Goal: Task Accomplishment & Management: Complete application form

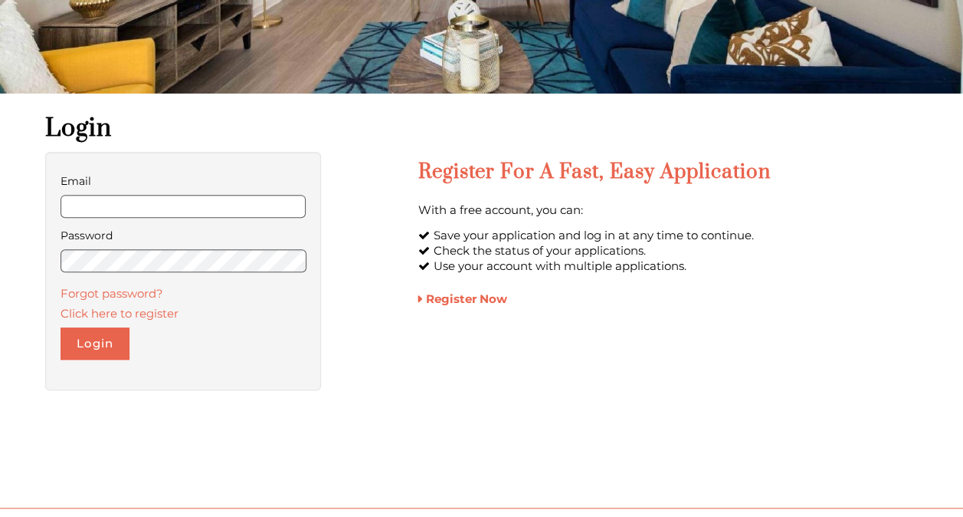
scroll to position [253, 0]
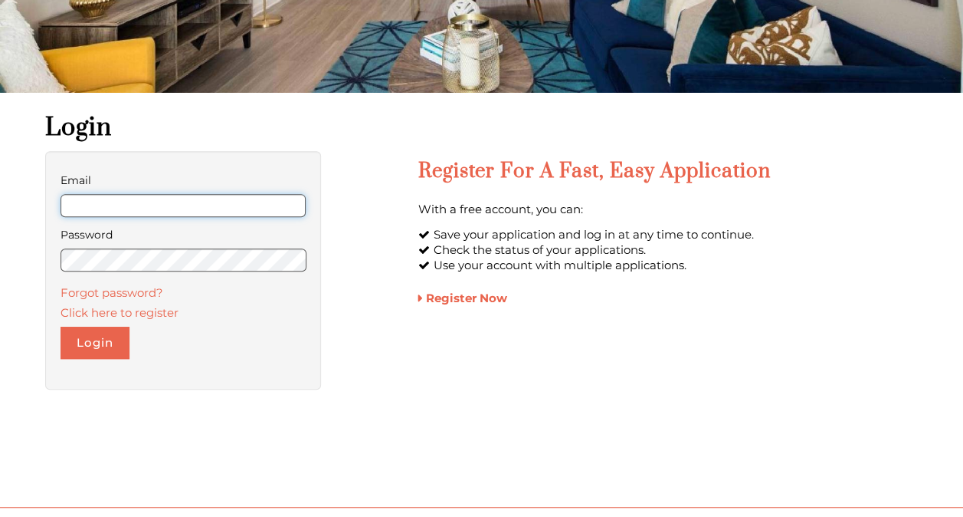
type input "**********"
click at [49, 349] on div "**********" at bounding box center [183, 270] width 277 height 238
click at [100, 345] on button "Login" at bounding box center [95, 342] width 69 height 32
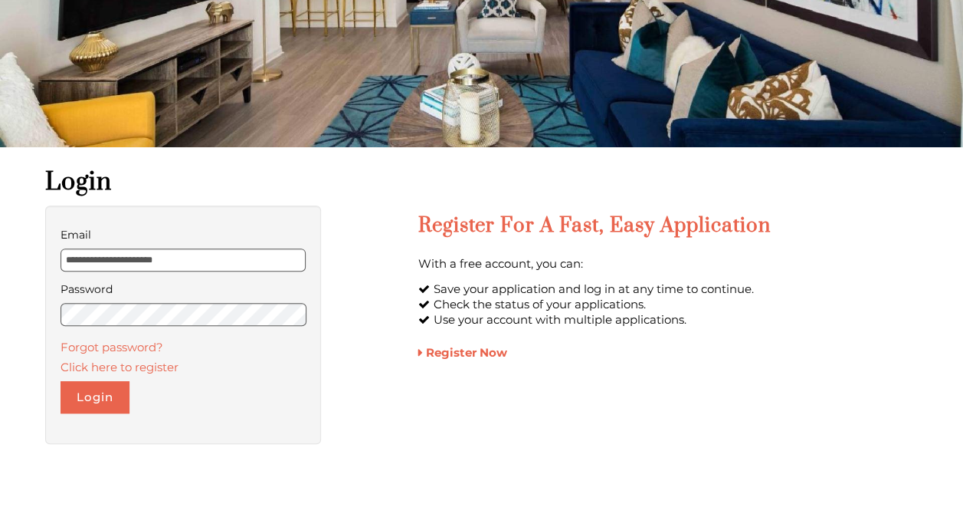
scroll to position [196, 0]
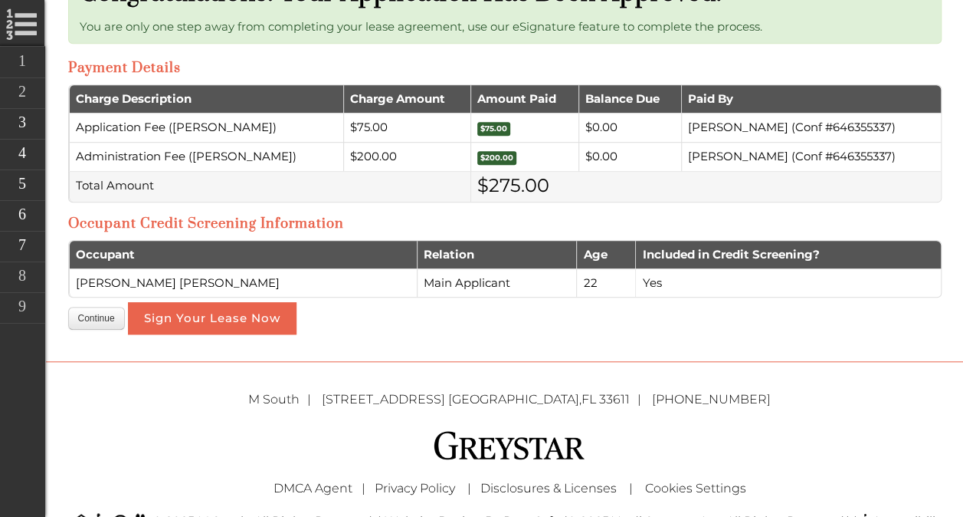
scroll to position [451, 0]
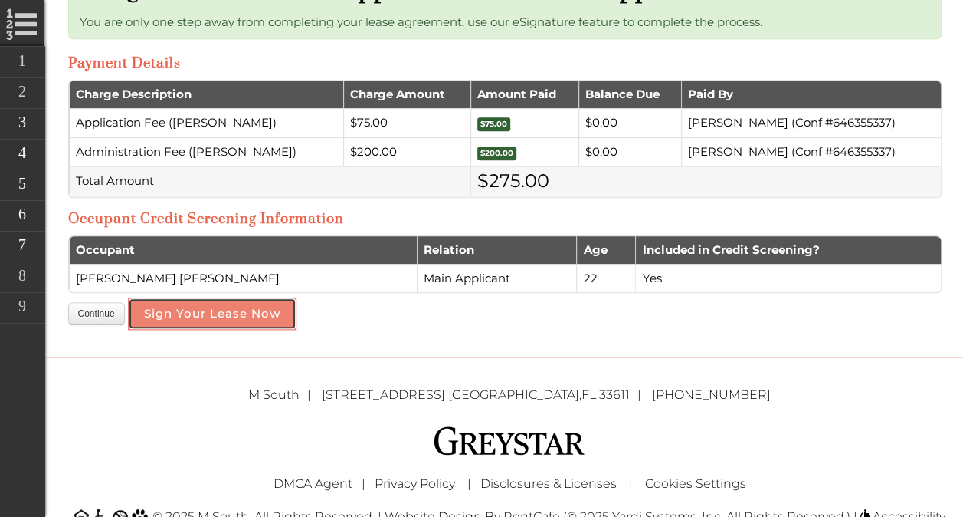
click at [236, 316] on button "Sign Your Lease Now" at bounding box center [212, 313] width 169 height 32
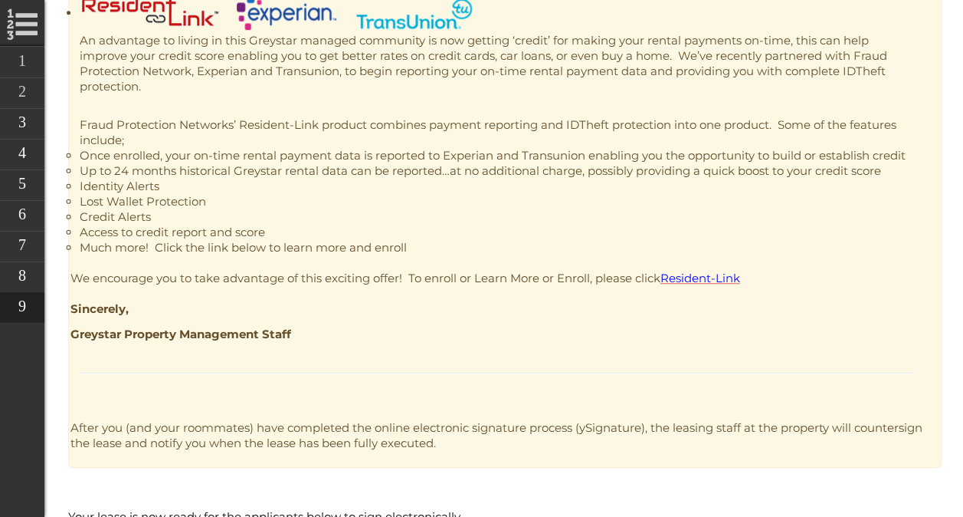
scroll to position [454, 0]
click at [701, 277] on span "Resident-Link" at bounding box center [701, 277] width 80 height 15
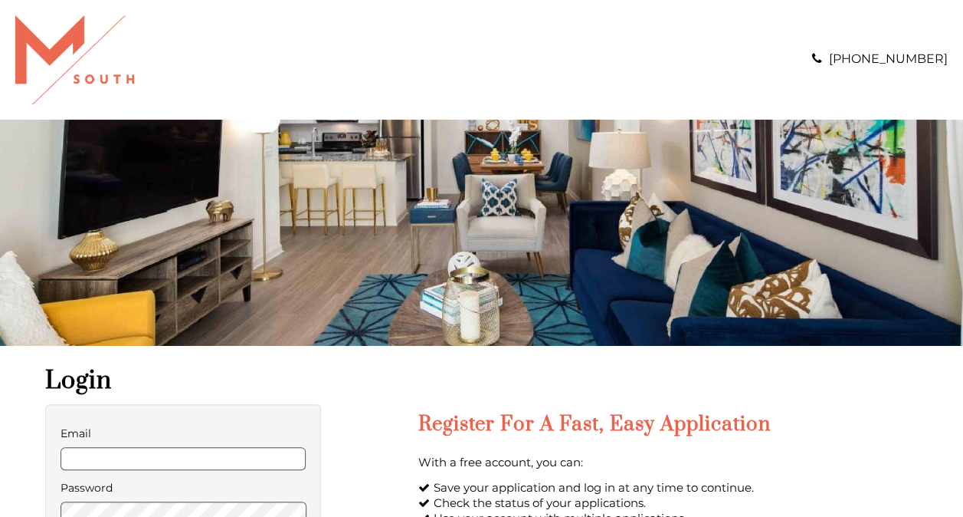
scroll to position [185, 0]
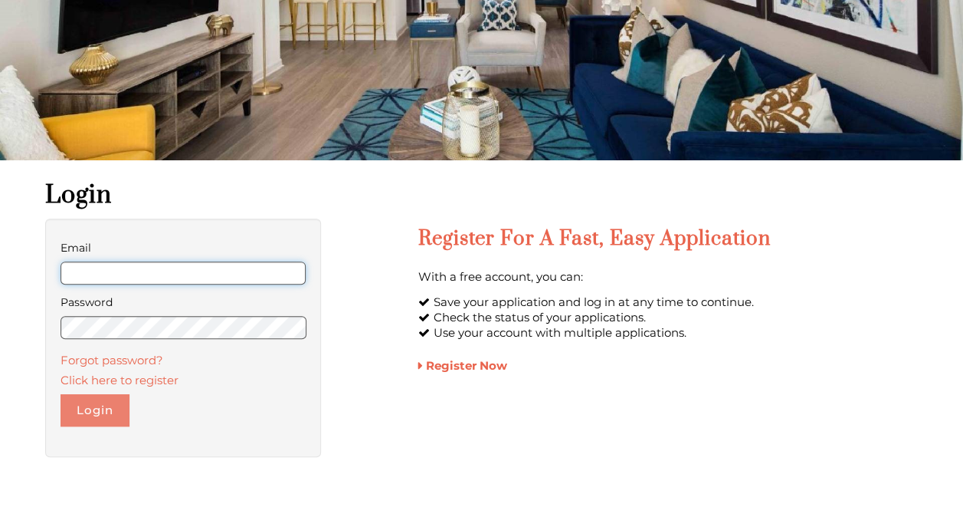
type input "**********"
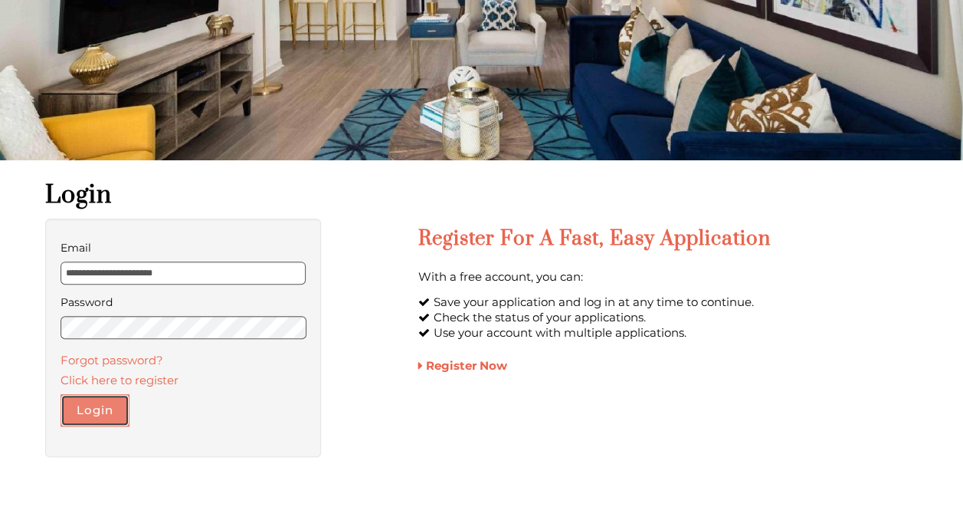
click at [97, 415] on button "Login" at bounding box center [95, 410] width 69 height 32
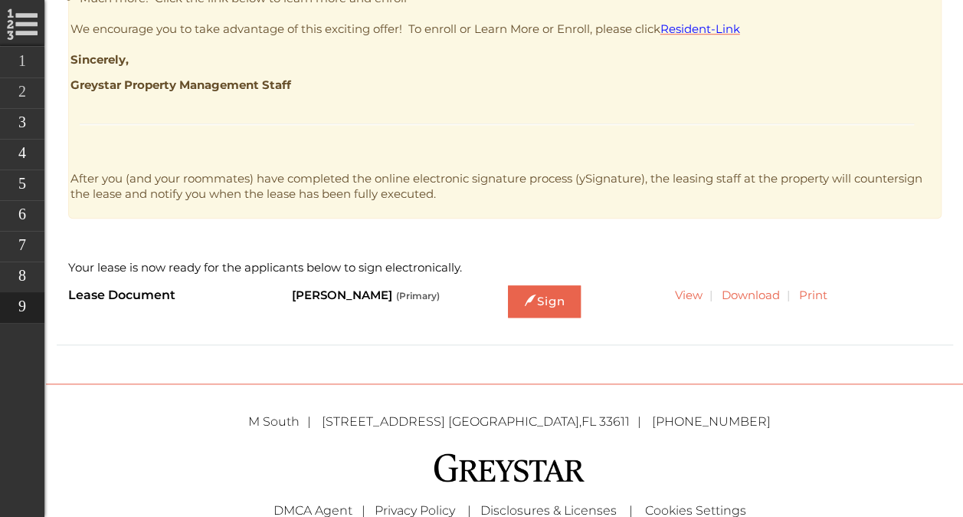
scroll to position [701, 0]
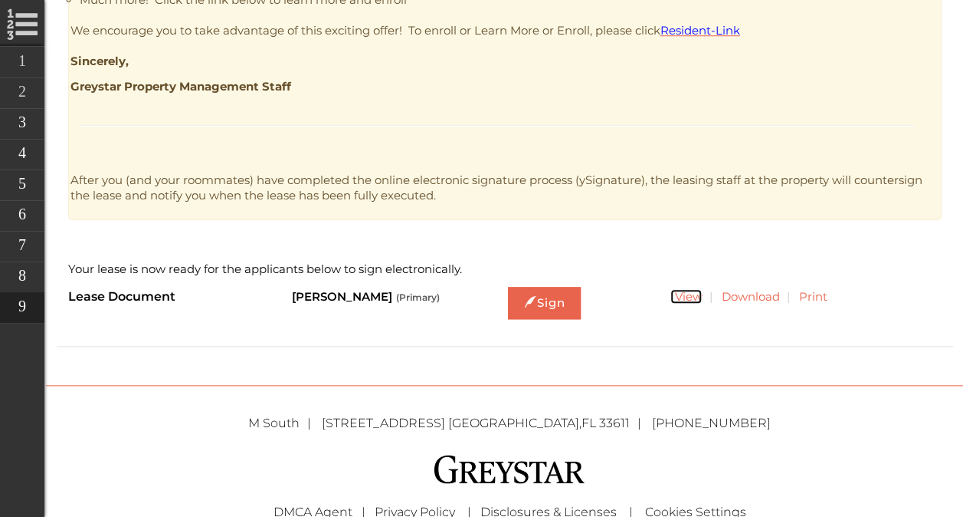
click at [678, 296] on link "View" at bounding box center [686, 296] width 31 height 15
click at [566, 294] on link "Sign" at bounding box center [544, 303] width 73 height 32
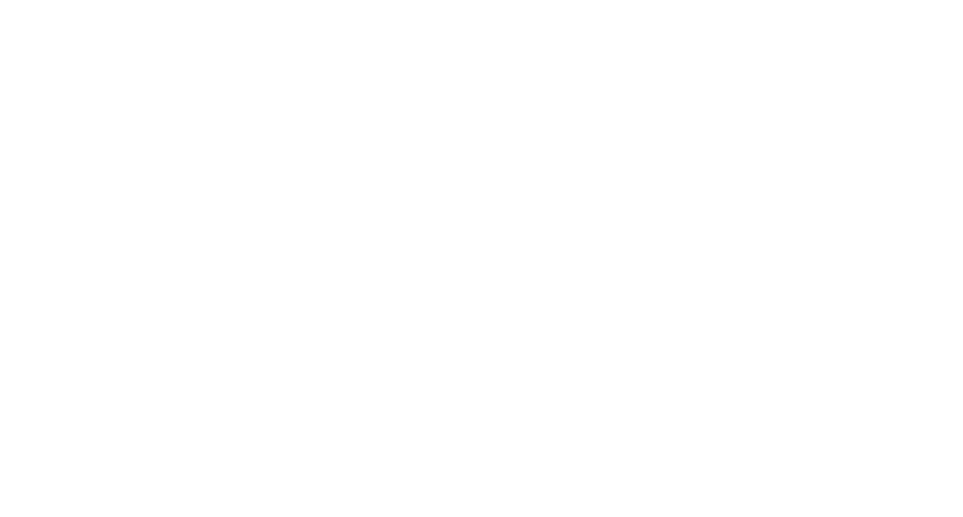
scroll to position [0, 0]
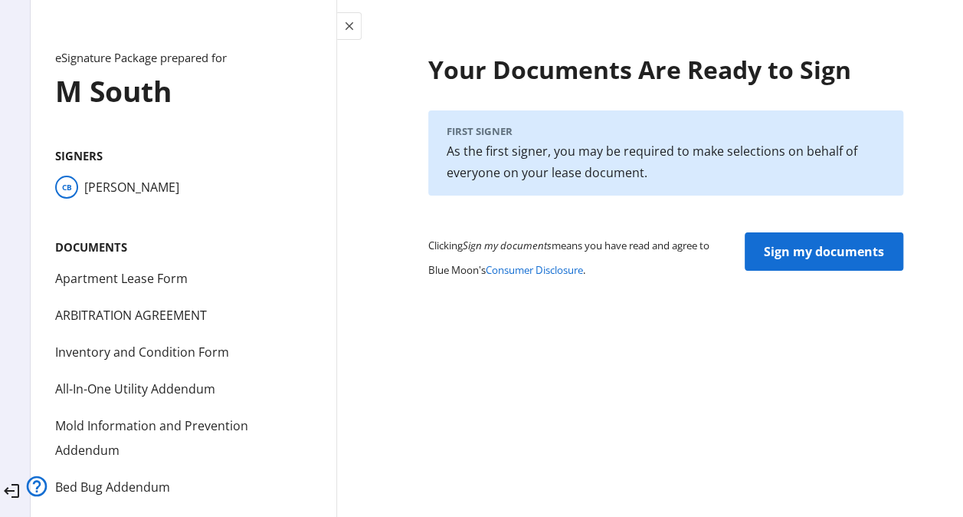
click at [789, 257] on span "Sign my documents" at bounding box center [824, 251] width 120 height 37
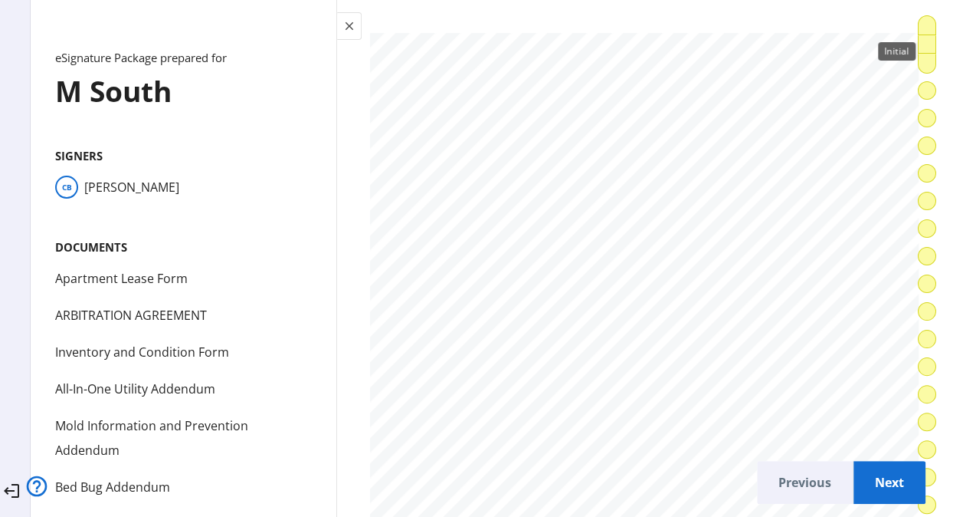
click at [903, 42] on div "Initial" at bounding box center [897, 51] width 38 height 18
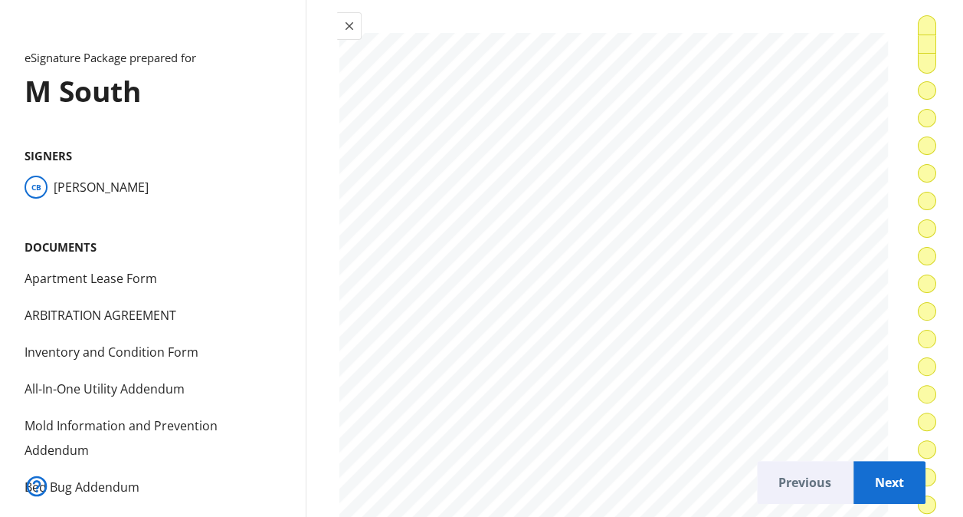
scroll to position [0, 30]
click at [901, 42] on div "Initial" at bounding box center [897, 51] width 38 height 18
click at [900, 61] on div "Sign" at bounding box center [900, 70] width 32 height 18
click at [900, 42] on div "Initial" at bounding box center [897, 51] width 38 height 18
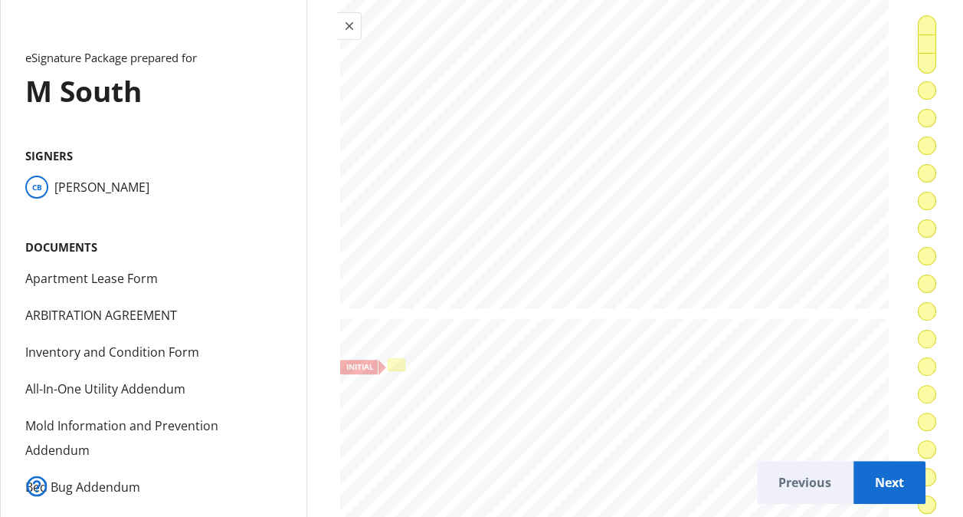
click at [402, 360] on div at bounding box center [397, 364] width 12 height 8
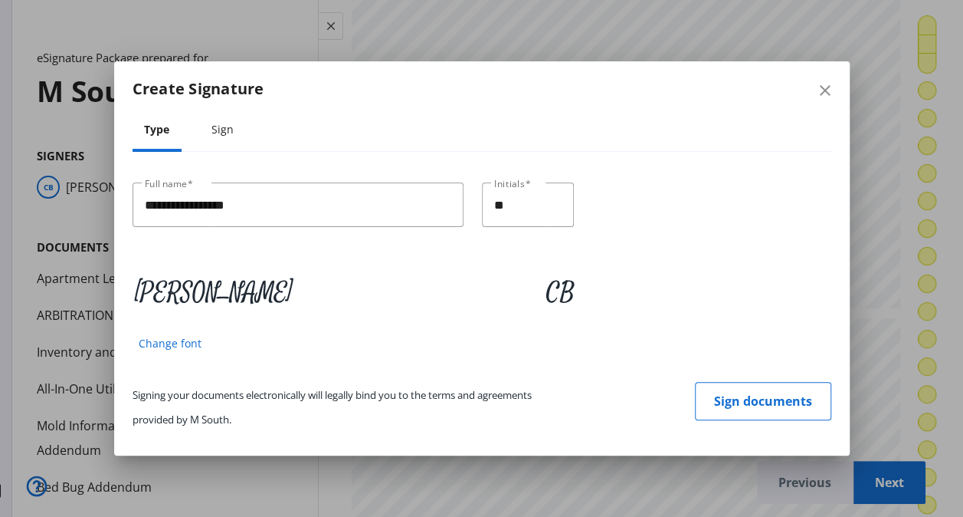
scroll to position [0, 0]
click at [758, 397] on span "Sign documents" at bounding box center [763, 400] width 98 height 37
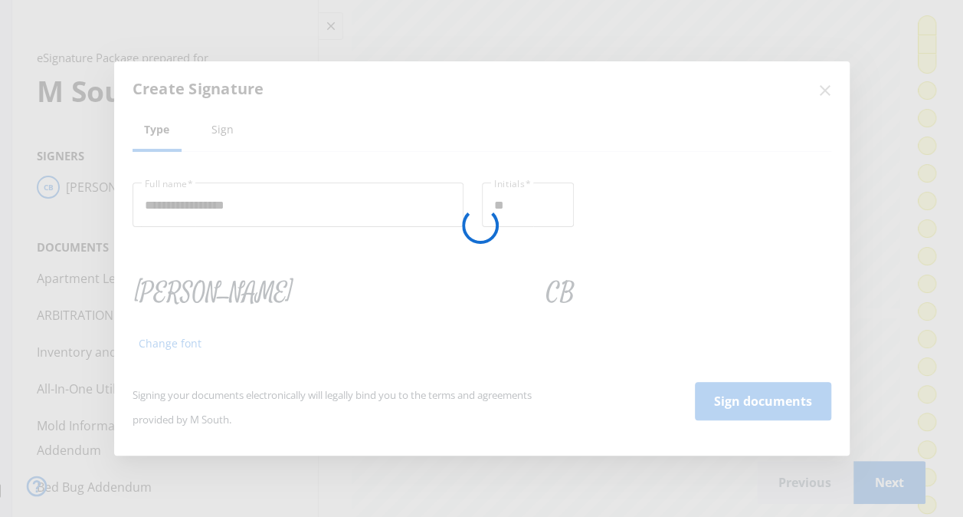
scroll to position [0, 18]
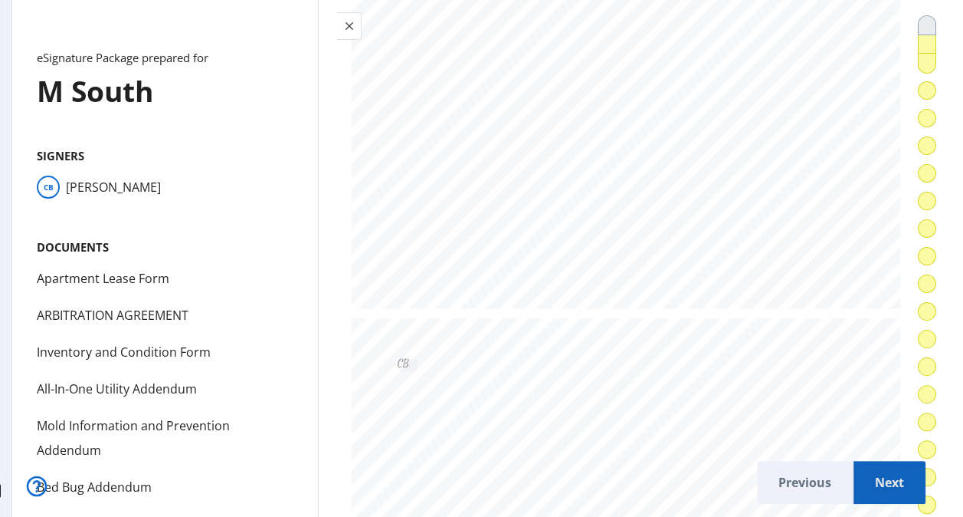
click at [866, 475] on span "Next" at bounding box center [890, 482] width 48 height 37
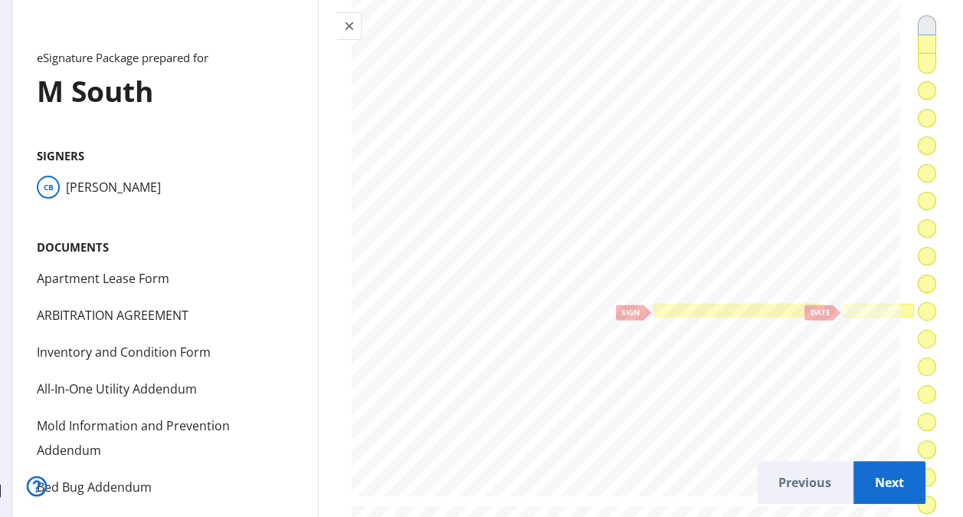
click at [737, 307] on div at bounding box center [738, 311] width 164 height 8
click at [846, 307] on div at bounding box center [878, 311] width 65 height 8
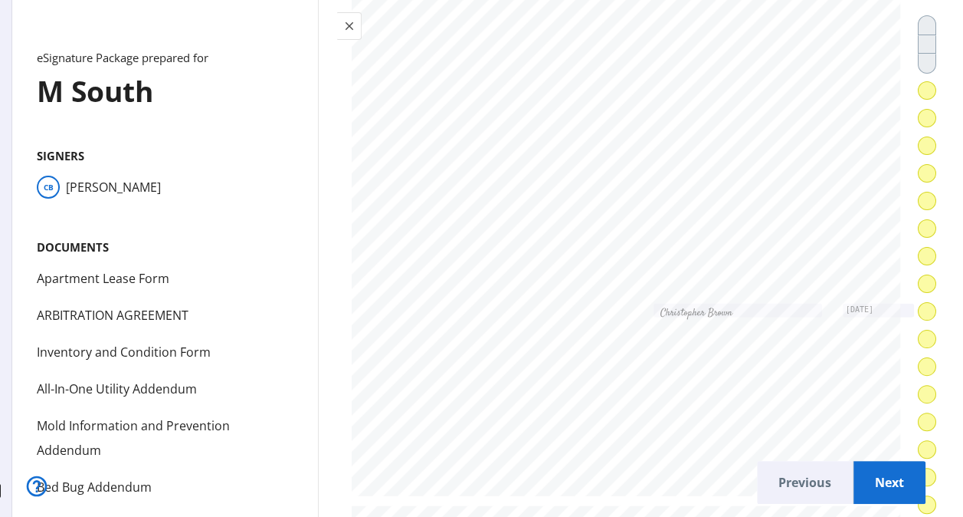
click at [876, 473] on span "Next" at bounding box center [890, 482] width 48 height 37
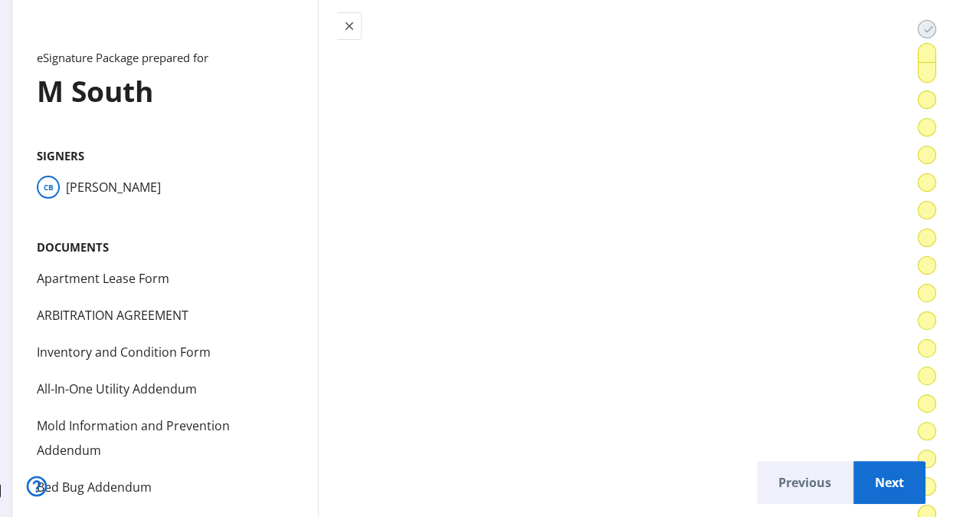
scroll to position [12326, 0]
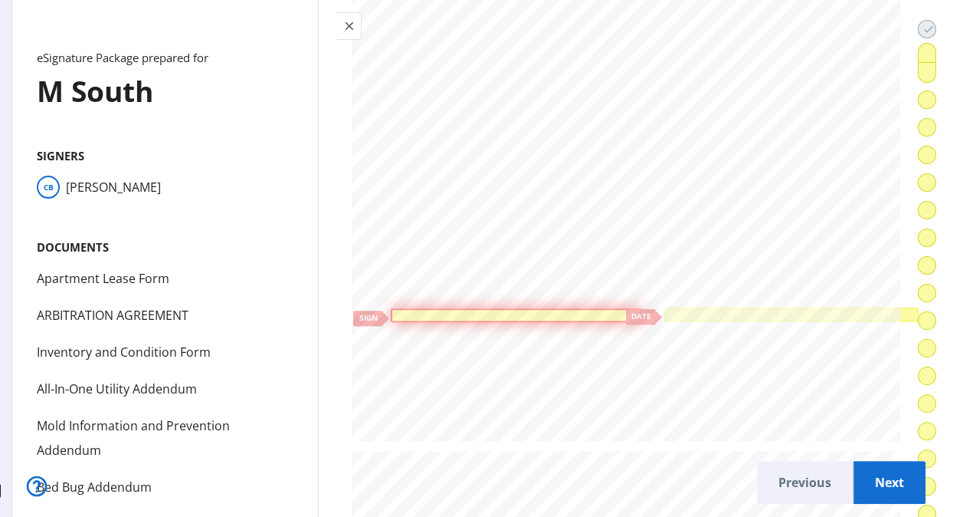
click at [586, 312] on div at bounding box center [517, 315] width 246 height 6
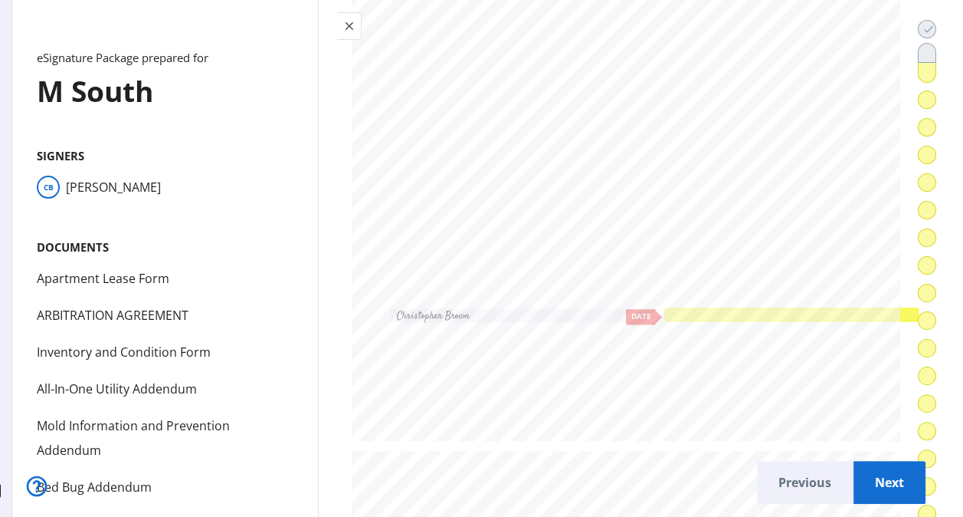
click at [757, 310] on div at bounding box center [791, 314] width 249 height 8
click at [868, 471] on span "Next" at bounding box center [890, 482] width 48 height 37
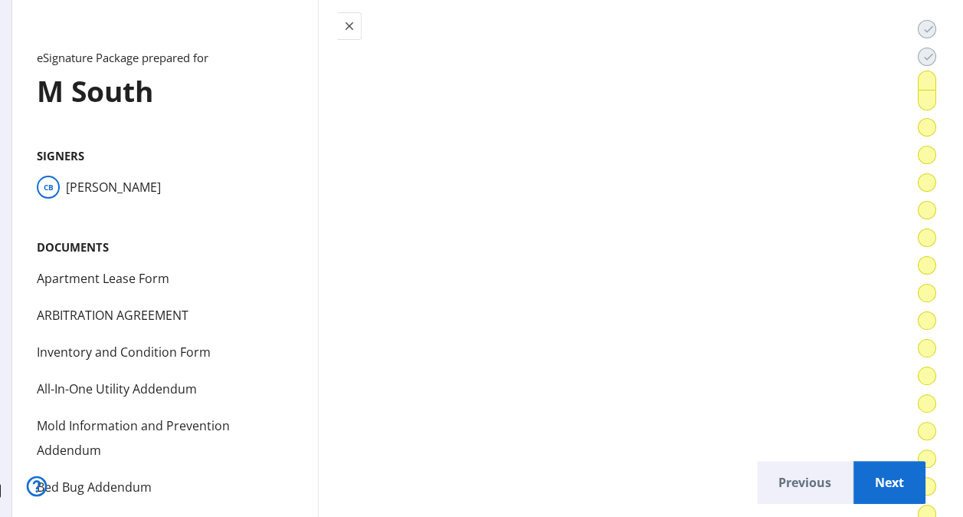
scroll to position [14641, 0]
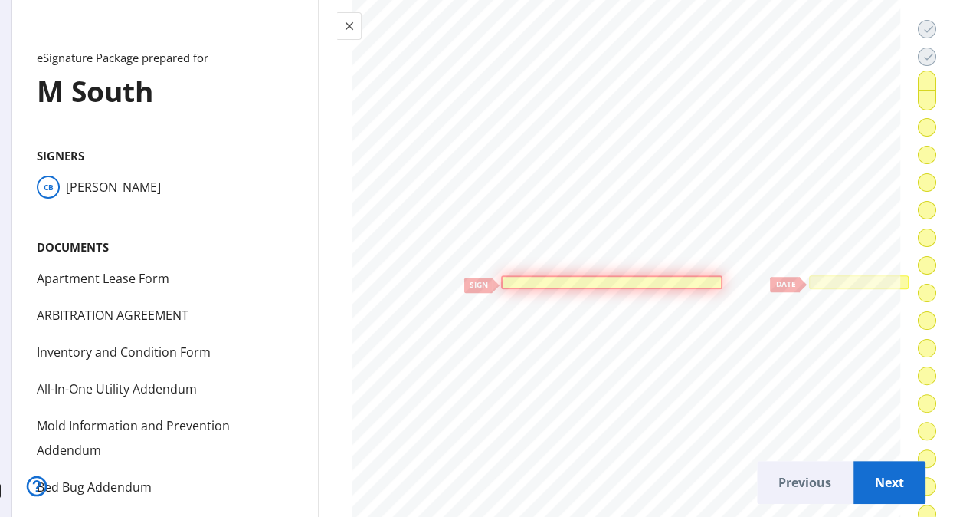
click at [566, 279] on div at bounding box center [611, 282] width 215 height 6
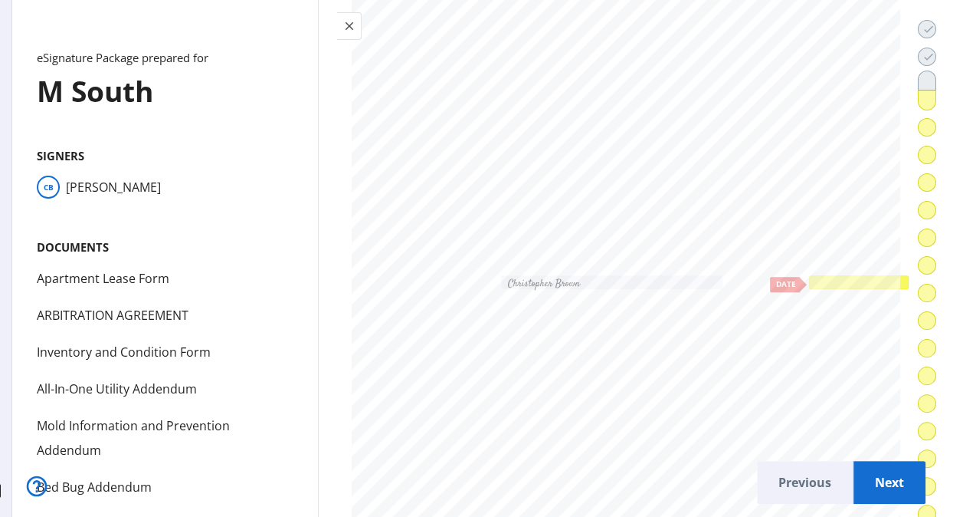
click at [818, 278] on div at bounding box center [859, 282] width 94 height 8
click at [875, 487] on span "Next" at bounding box center [890, 482] width 48 height 37
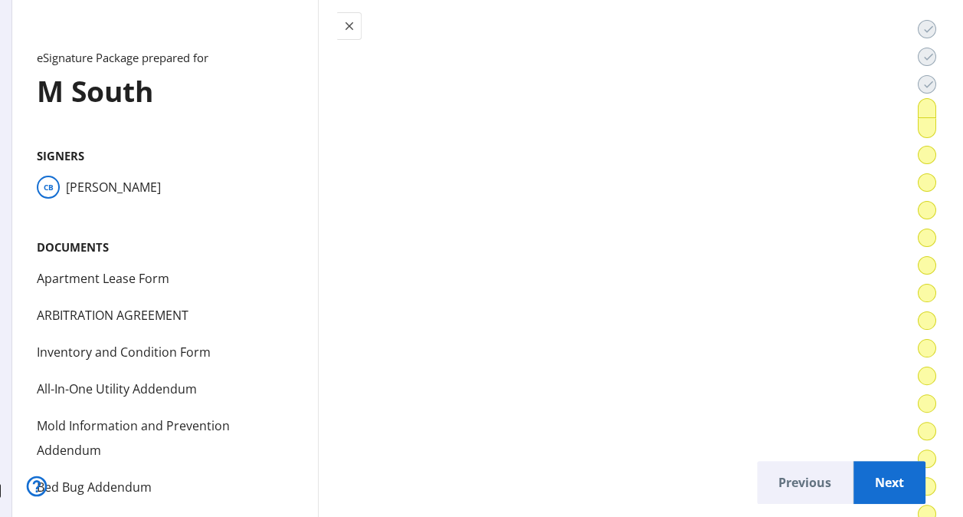
scroll to position [17216, 0]
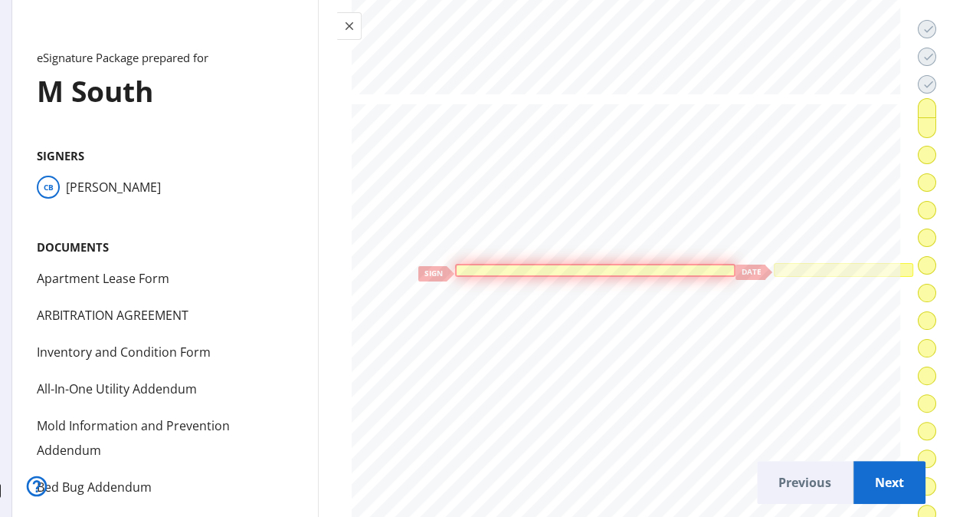
click at [530, 267] on div at bounding box center [596, 270] width 274 height 6
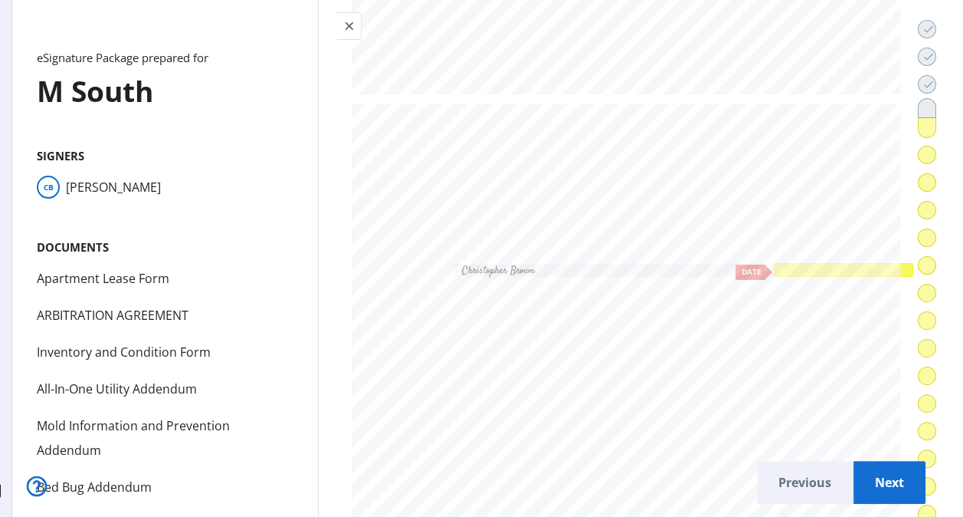
click at [802, 266] on div at bounding box center [844, 270] width 134 height 8
click at [866, 471] on span "Next" at bounding box center [890, 482] width 48 height 37
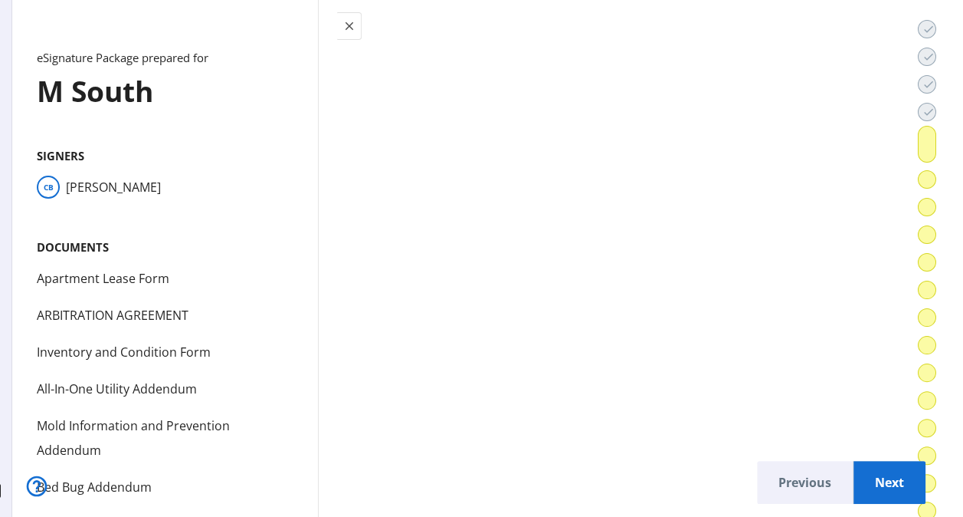
scroll to position [19397, 0]
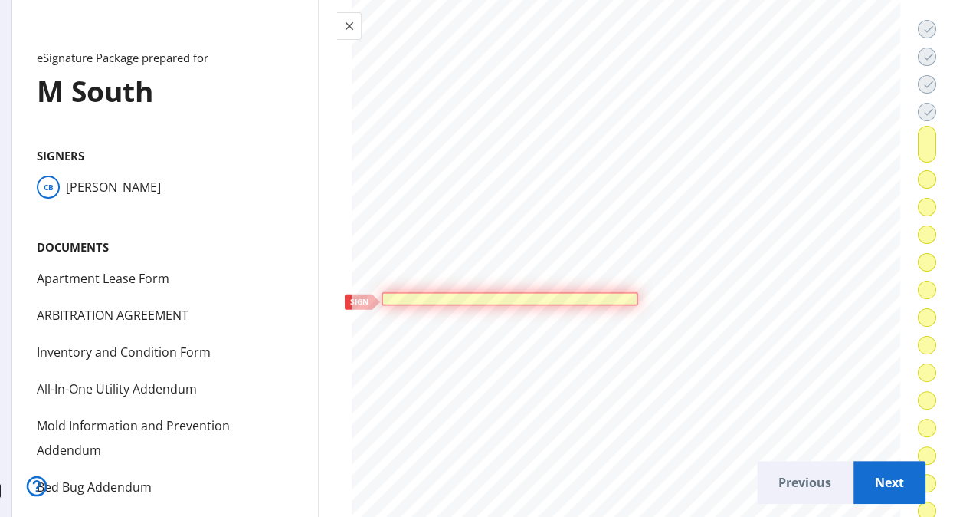
click at [572, 296] on div at bounding box center [510, 299] width 250 height 6
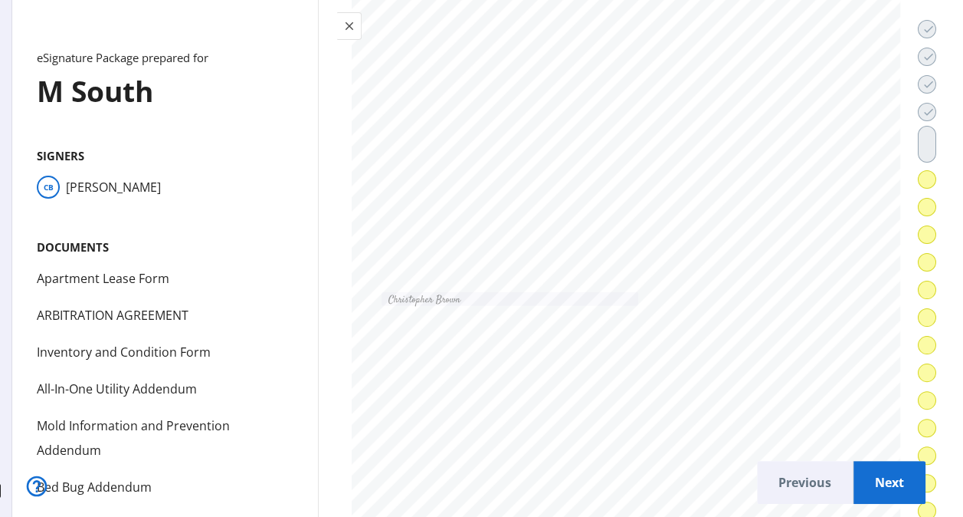
click at [866, 464] on span "Next" at bounding box center [890, 482] width 48 height 37
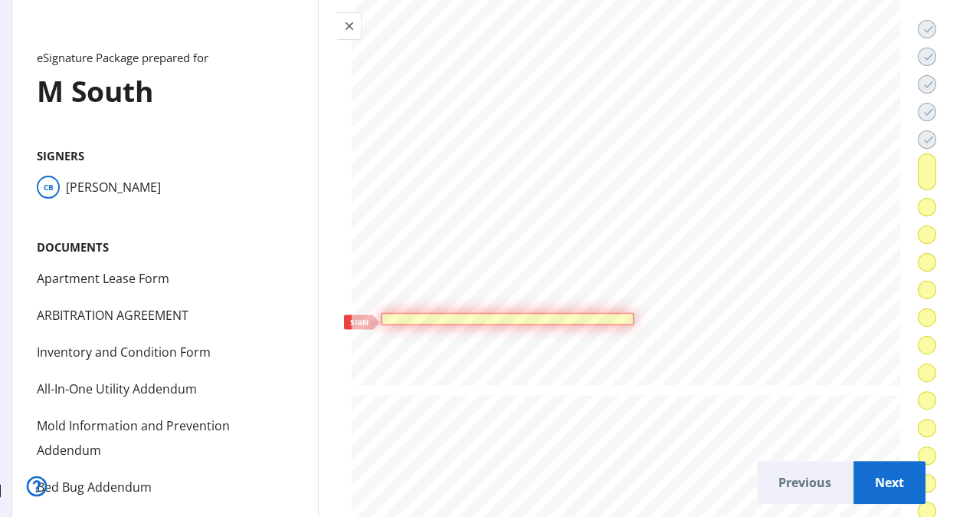
click at [577, 312] on div at bounding box center [508, 319] width 254 height 14
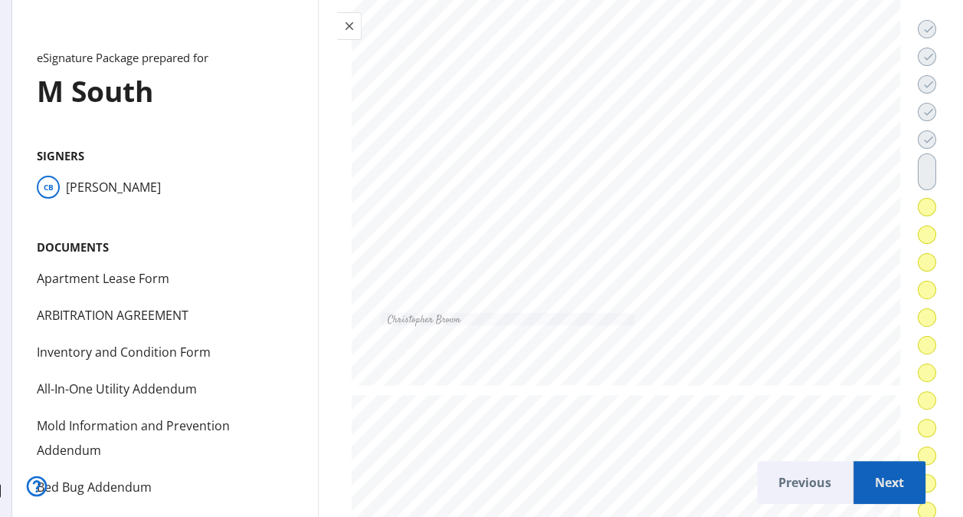
click at [866, 471] on span "Next" at bounding box center [890, 482] width 48 height 37
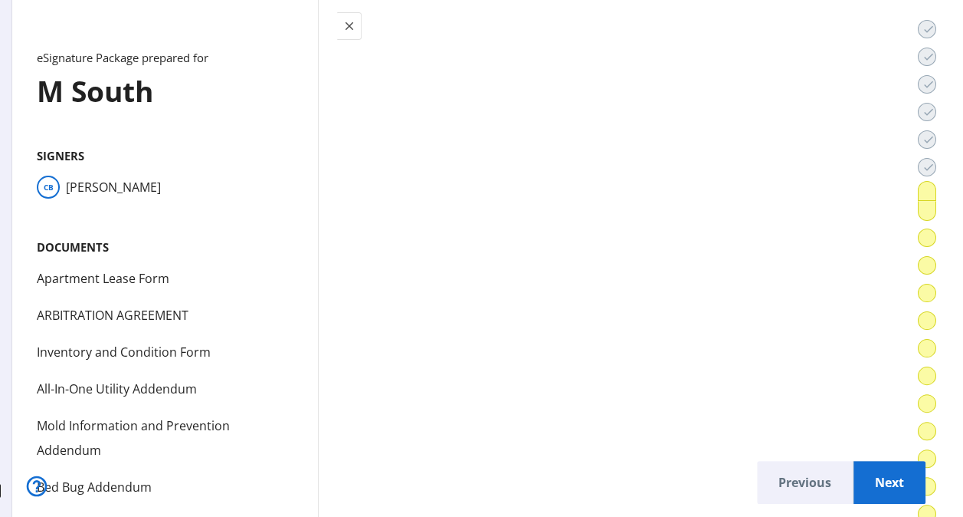
scroll to position [28704, 0]
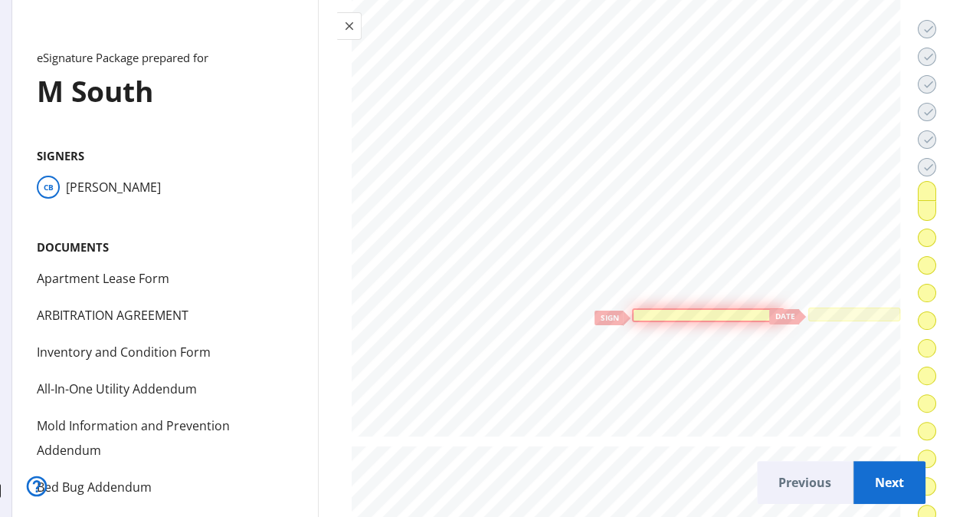
click at [648, 308] on div at bounding box center [708, 315] width 152 height 14
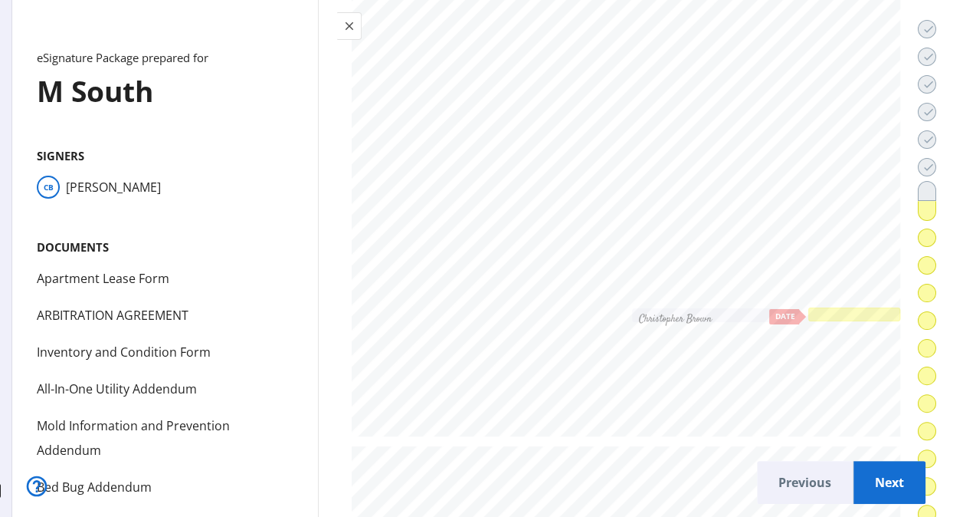
click at [811, 310] on div at bounding box center [854, 314] width 87 height 8
click at [880, 480] on span "Next" at bounding box center [890, 482] width 48 height 37
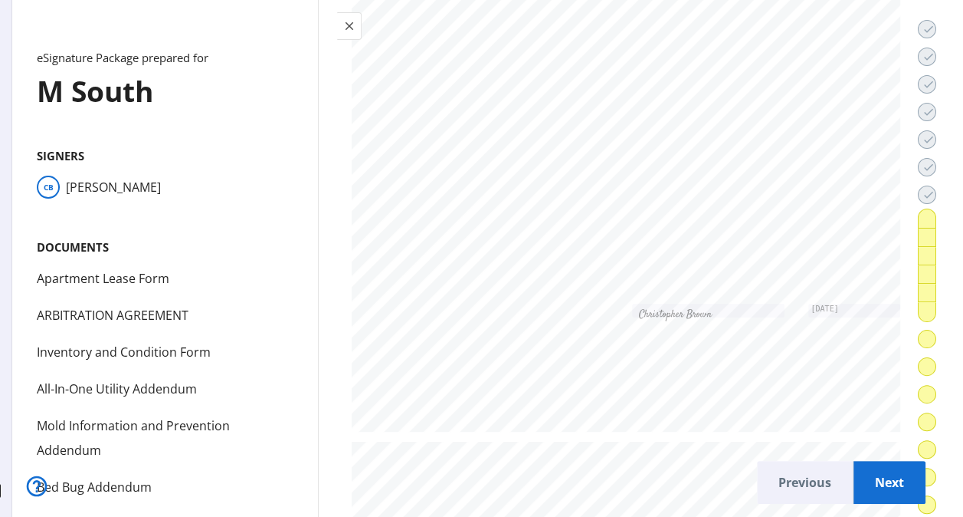
scroll to position [29327, 0]
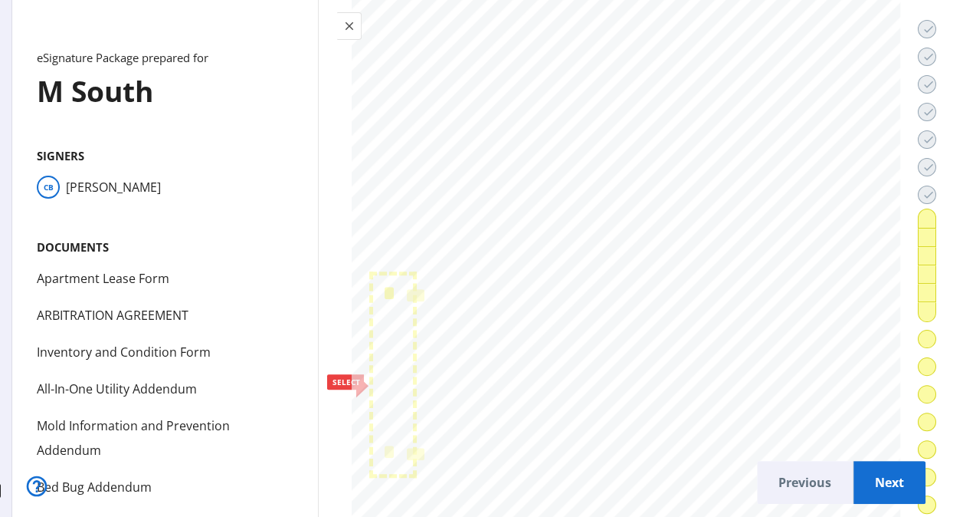
click at [392, 290] on div at bounding box center [390, 293] width 4 height 7
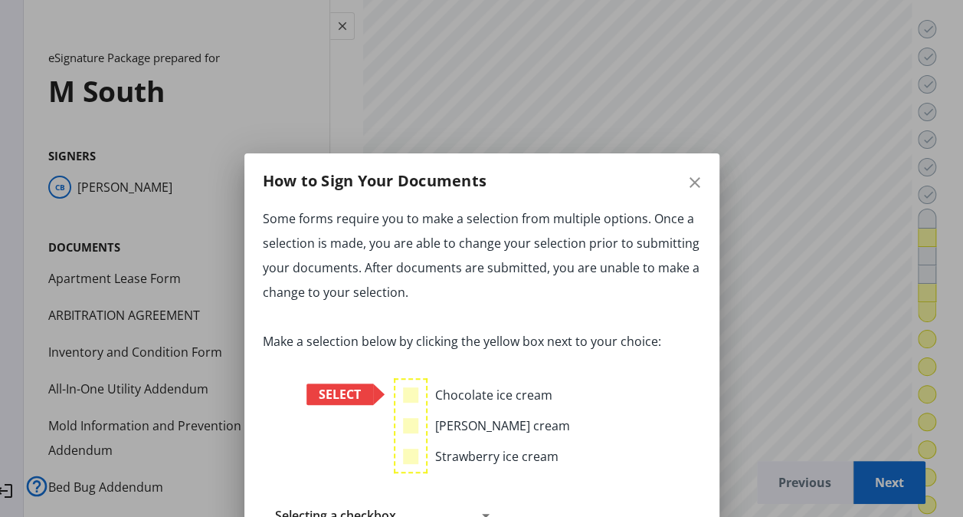
scroll to position [6, 0]
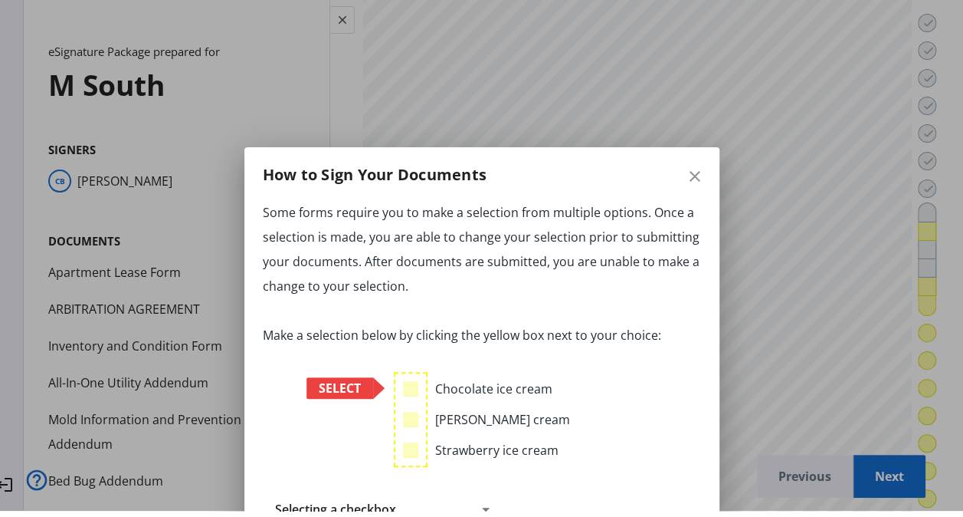
click at [482, 508] on icon at bounding box center [486, 509] width 8 height 4
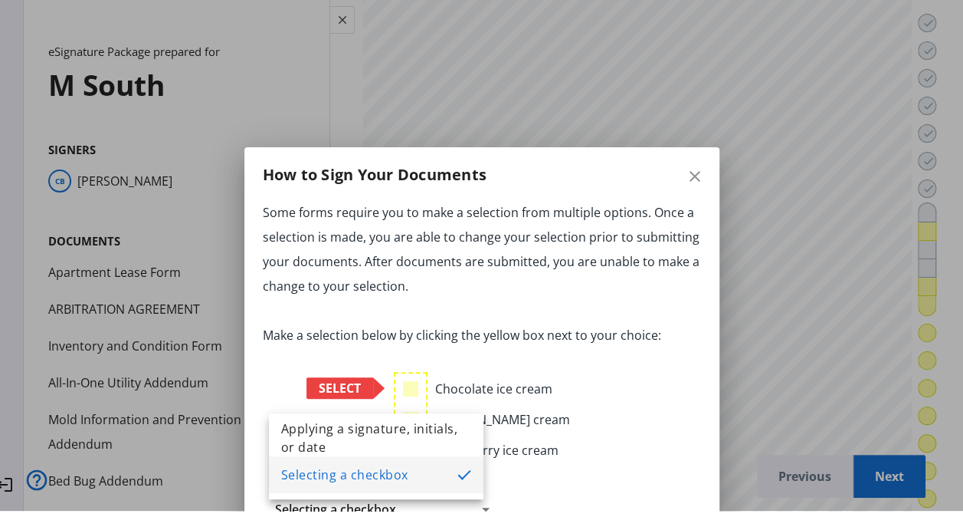
click at [454, 476] on mat-option "Selecting a checkbox" at bounding box center [376, 474] width 215 height 37
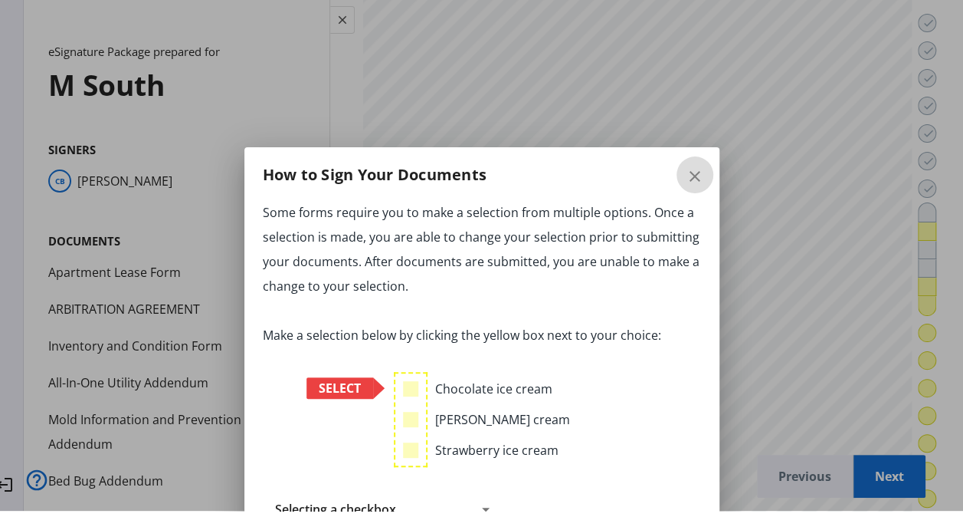
click at [691, 179] on mat-icon "close" at bounding box center [695, 176] width 18 height 18
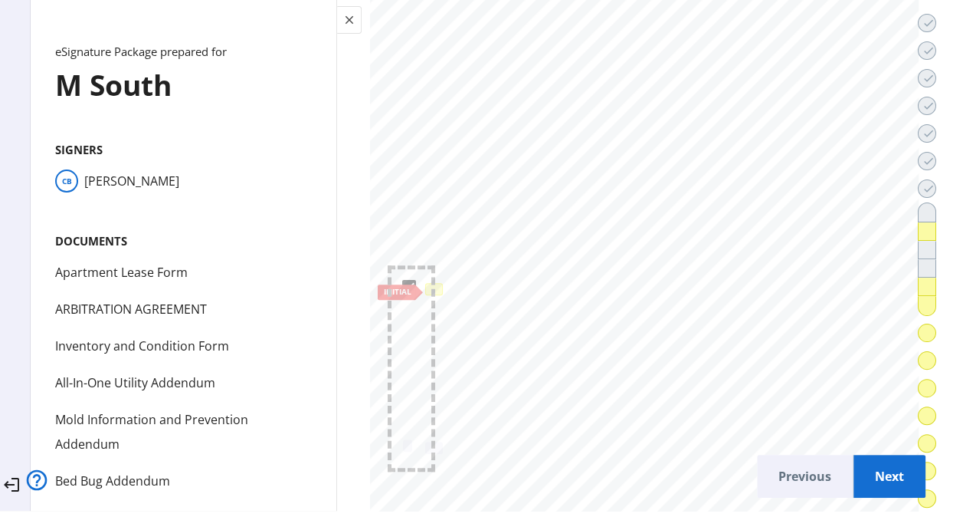
scroll to position [0, 6]
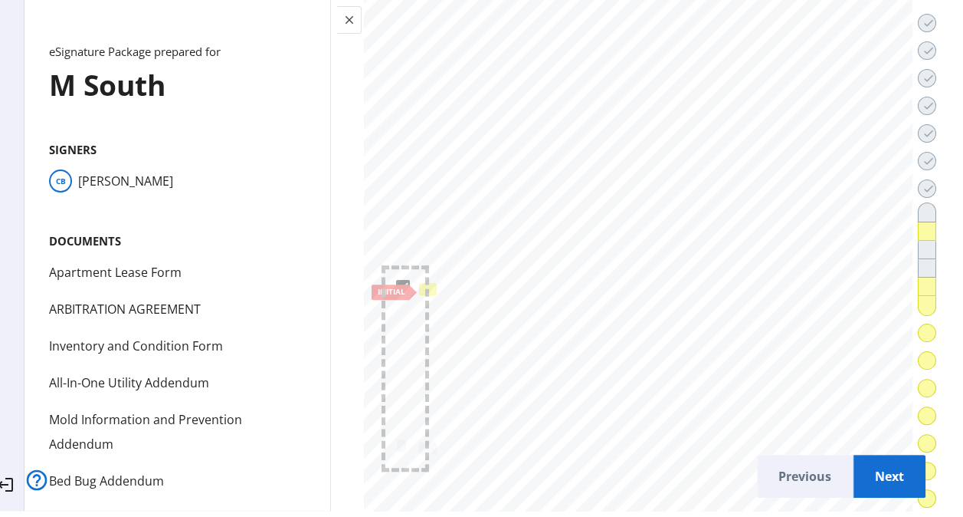
click at [434, 286] on div at bounding box center [427, 289] width 12 height 7
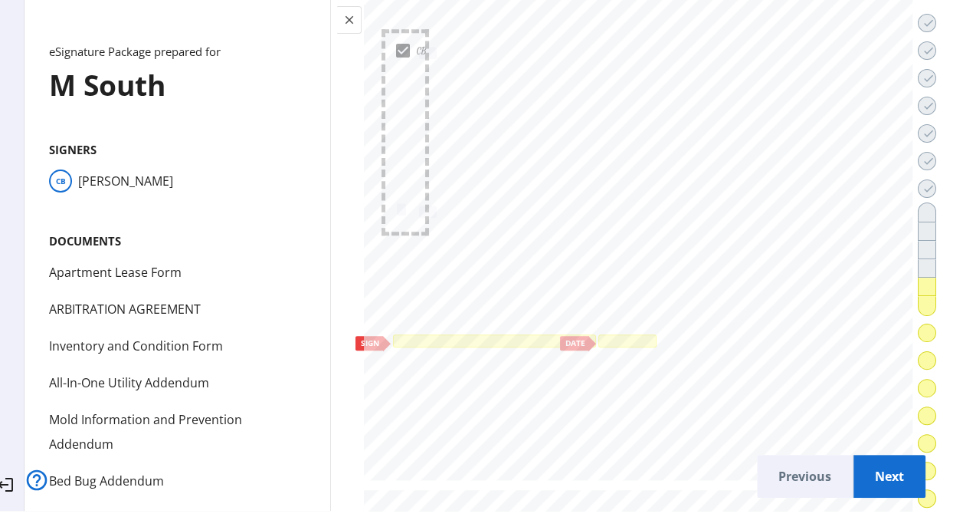
scroll to position [29560, 0]
click at [487, 337] on div at bounding box center [495, 344] width 204 height 14
click at [610, 339] on div at bounding box center [627, 343] width 53 height 8
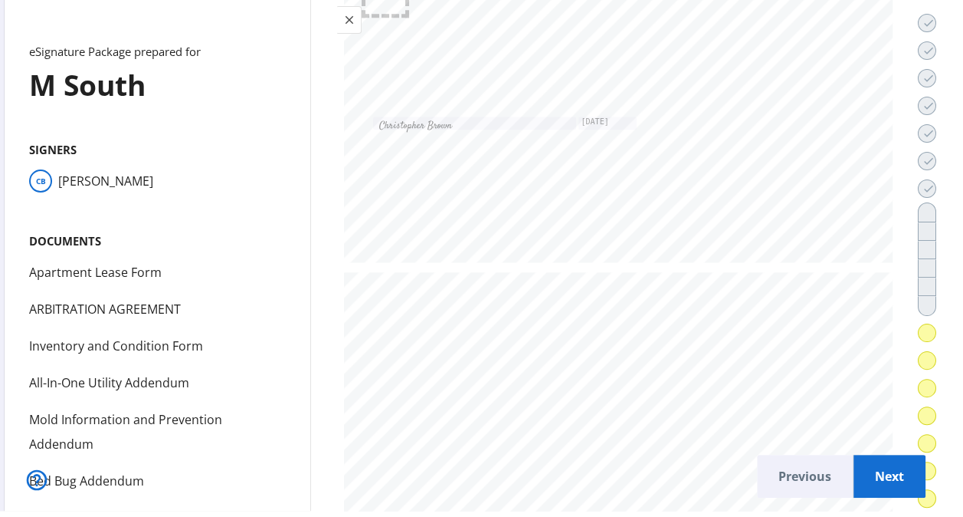
scroll to position [29786, 0]
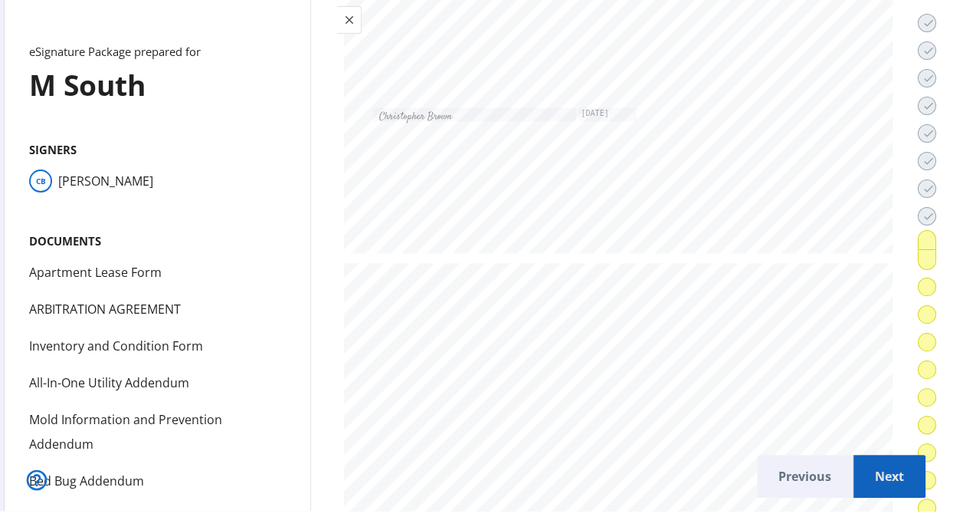
click at [866, 473] on span "Next" at bounding box center [890, 475] width 48 height 37
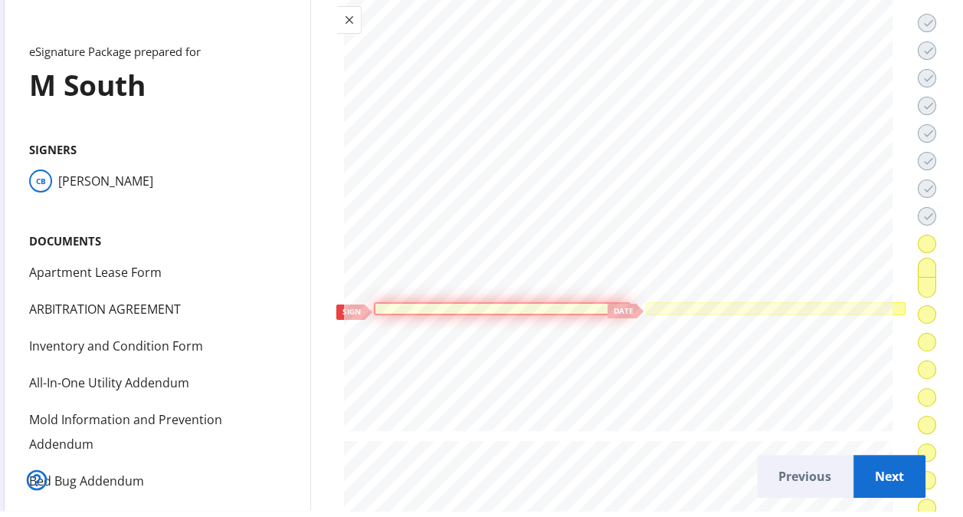
scroll to position [0, 0]
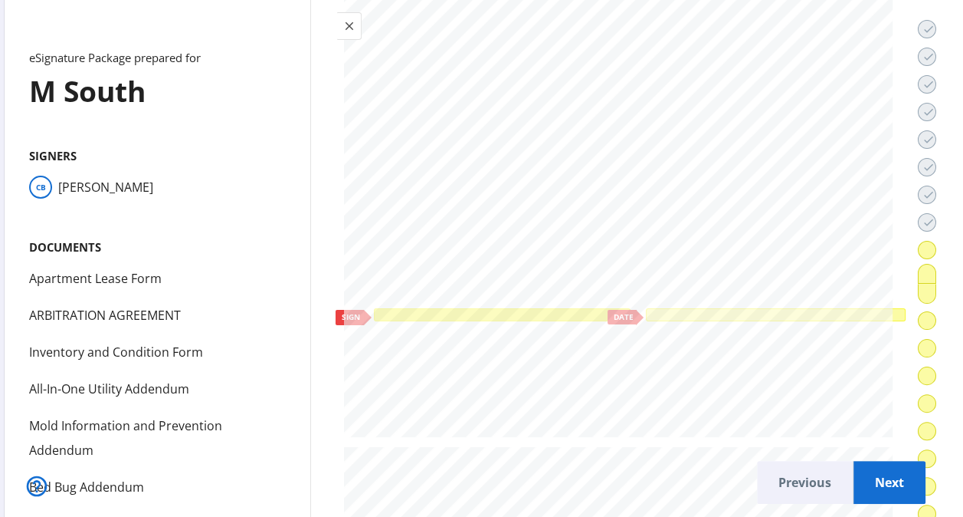
click at [543, 310] on div at bounding box center [501, 314] width 251 height 8
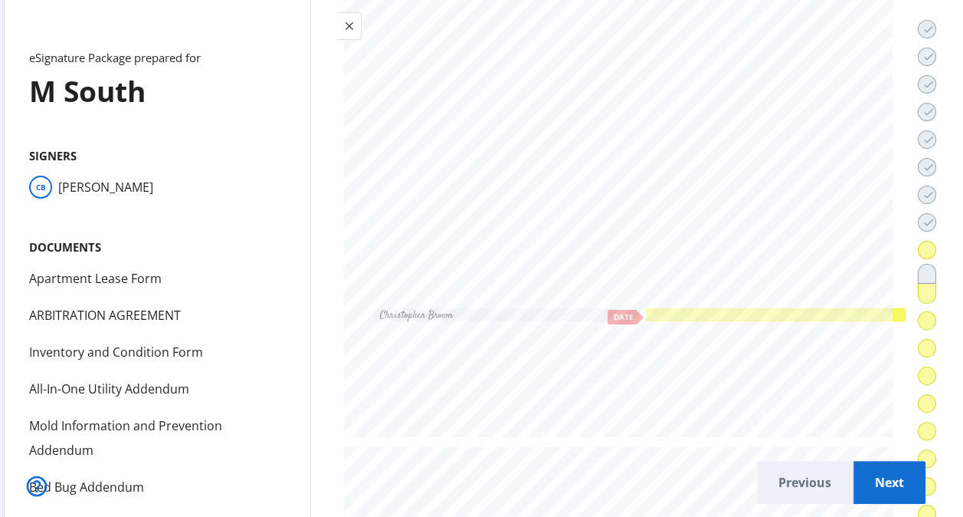
click at [760, 310] on div at bounding box center [776, 314] width 254 height 8
click at [875, 482] on span "Next" at bounding box center [890, 482] width 48 height 37
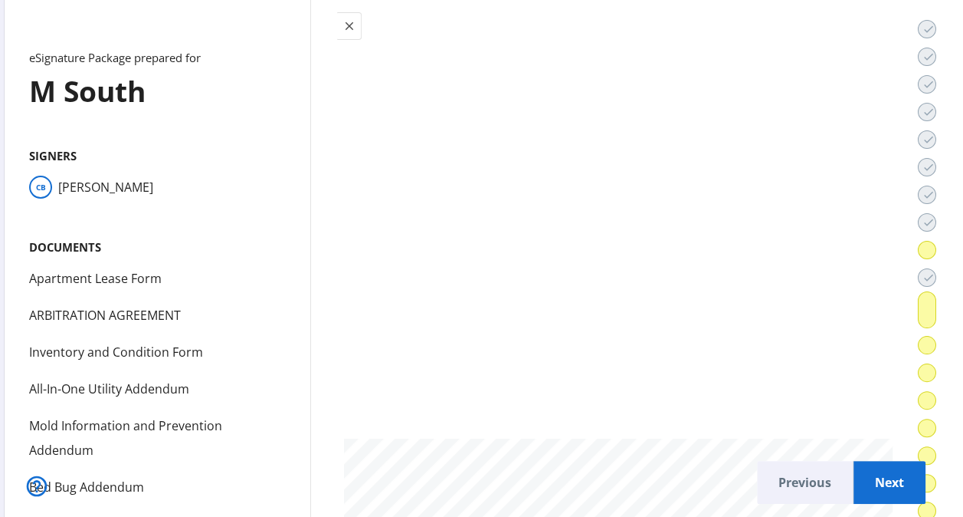
scroll to position [32856, 0]
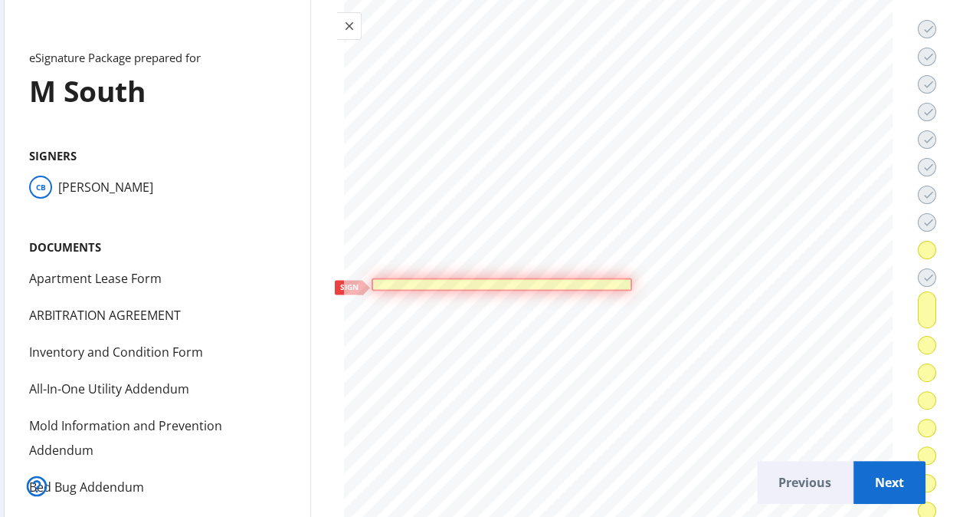
click at [434, 280] on div at bounding box center [502, 283] width 254 height 6
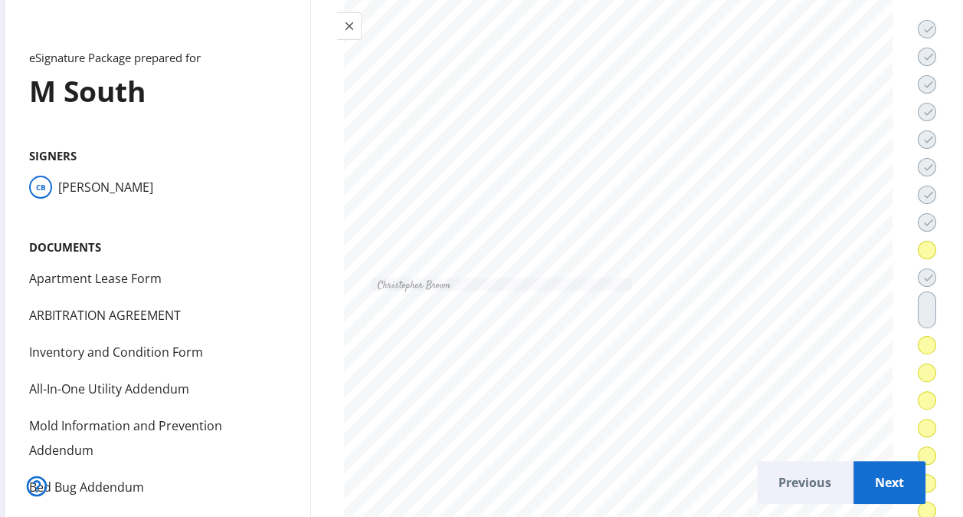
click at [866, 473] on span "Next" at bounding box center [890, 482] width 48 height 37
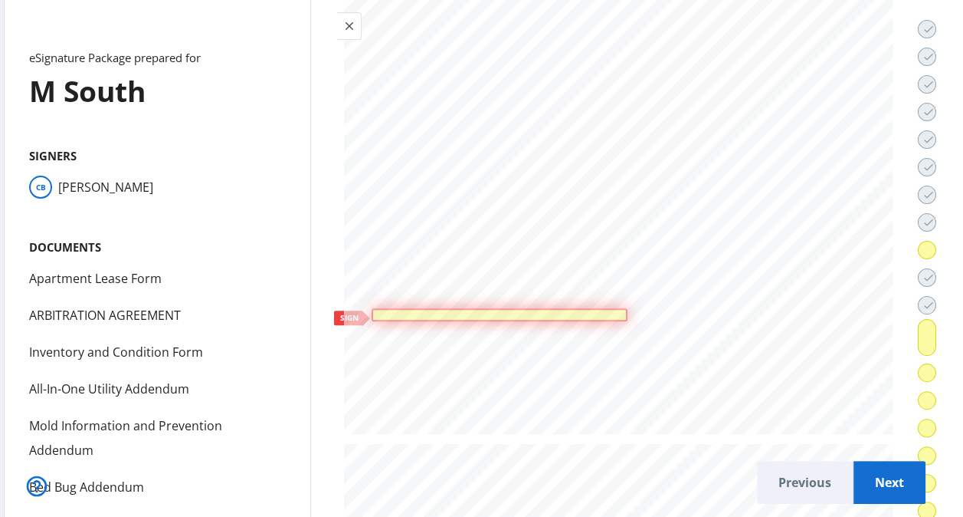
click at [549, 311] on div at bounding box center [500, 314] width 250 height 6
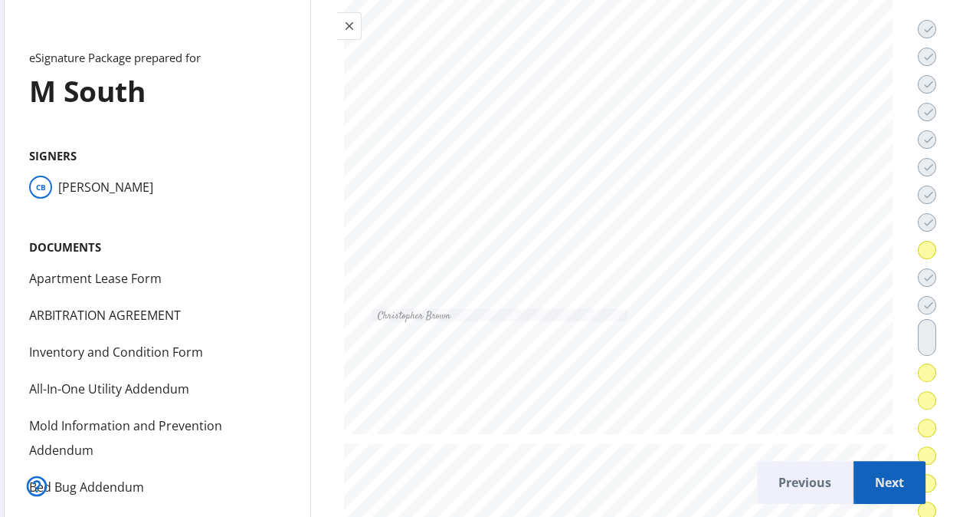
click at [872, 471] on span "Next" at bounding box center [890, 482] width 48 height 37
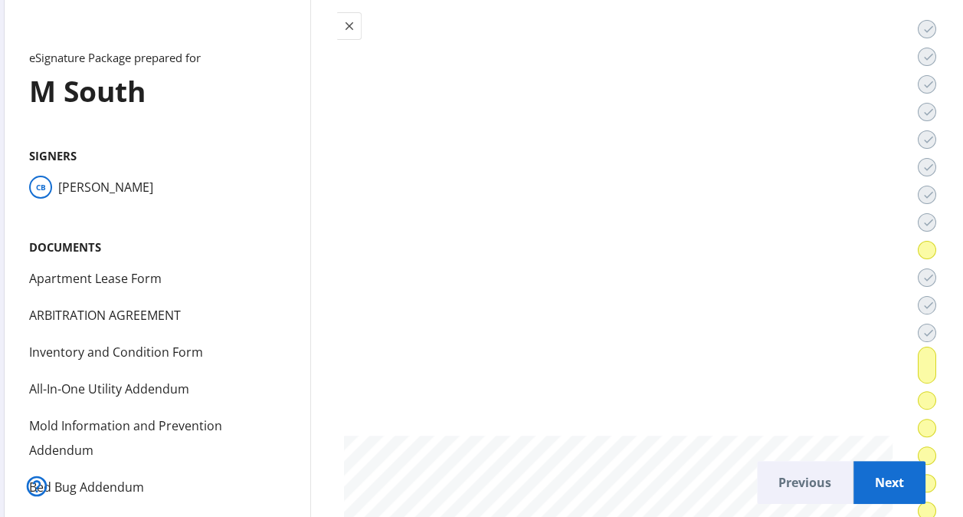
scroll to position [36690, 0]
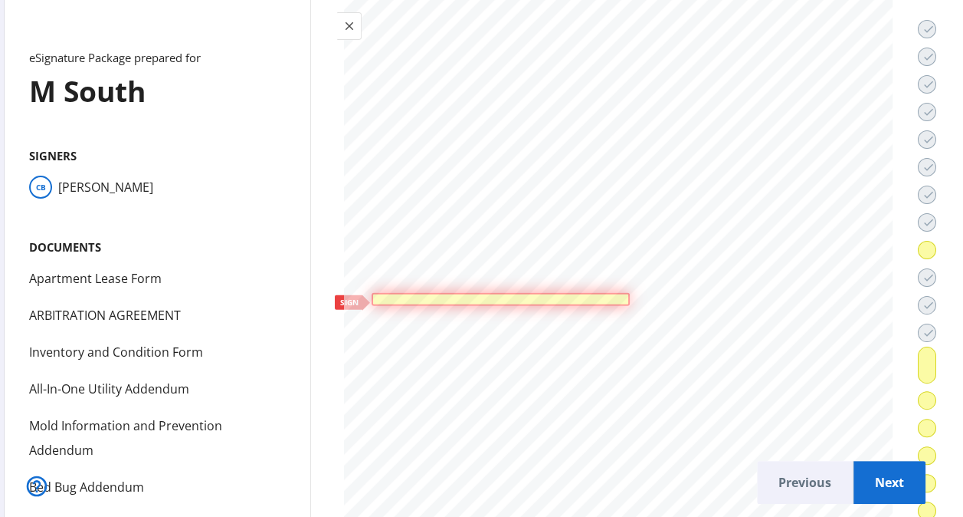
click at [567, 296] on div at bounding box center [501, 299] width 251 height 6
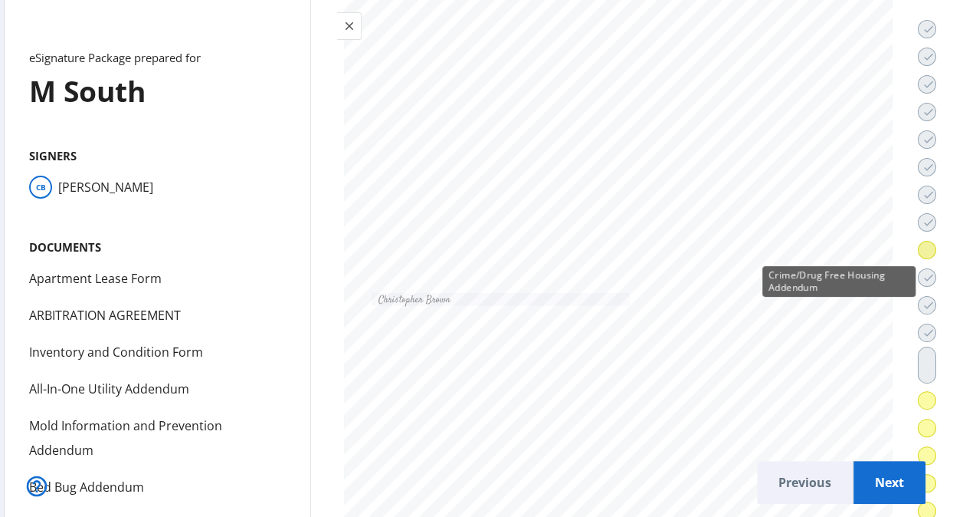
click at [903, 266] on div "Crime/Drug Free Housing Addendum" at bounding box center [838, 281] width 153 height 31
click at [769, 477] on span "Previous" at bounding box center [804, 482] width 71 height 37
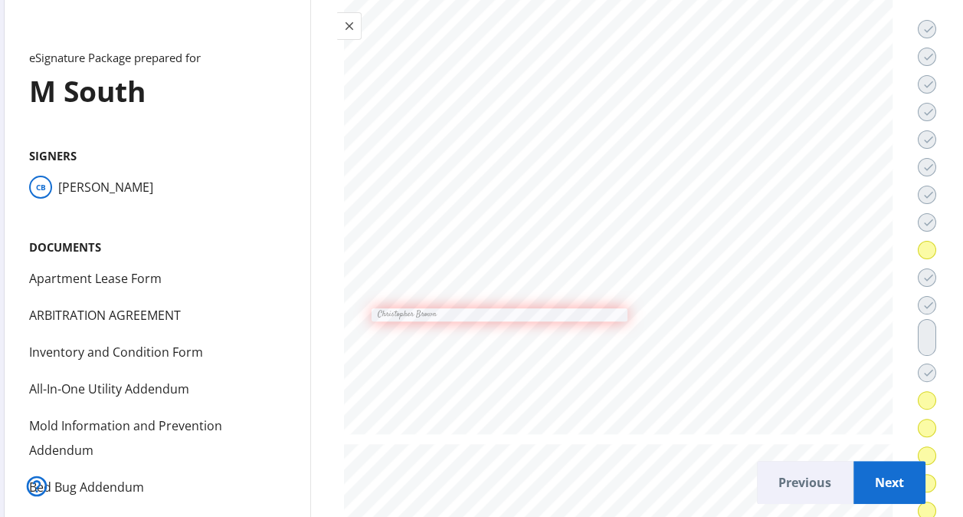
click at [769, 477] on span "Previous" at bounding box center [804, 482] width 71 height 37
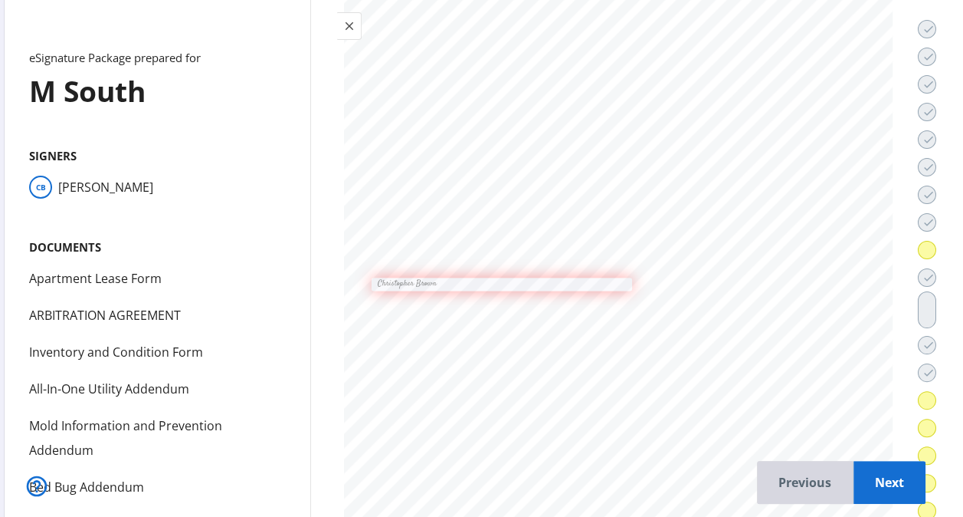
click at [769, 477] on span "Previous" at bounding box center [804, 482] width 71 height 37
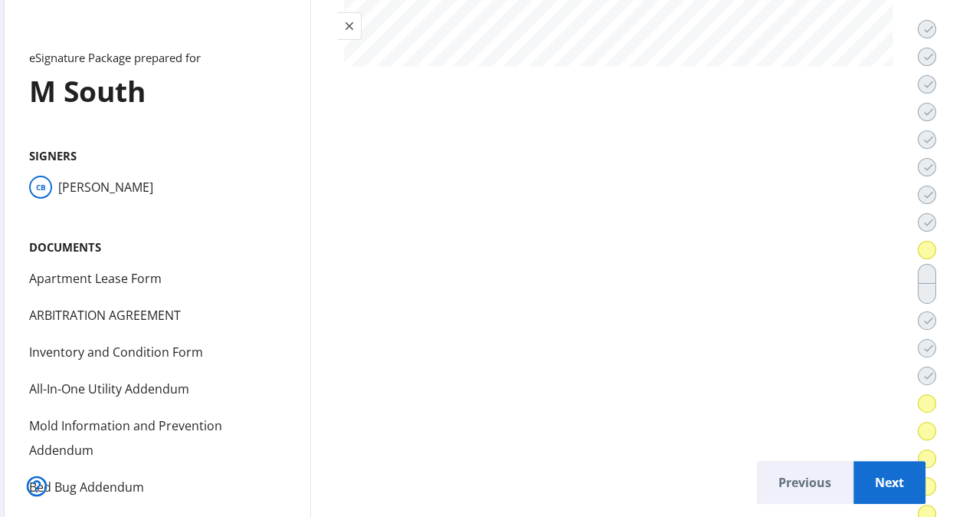
scroll to position [31432, 0]
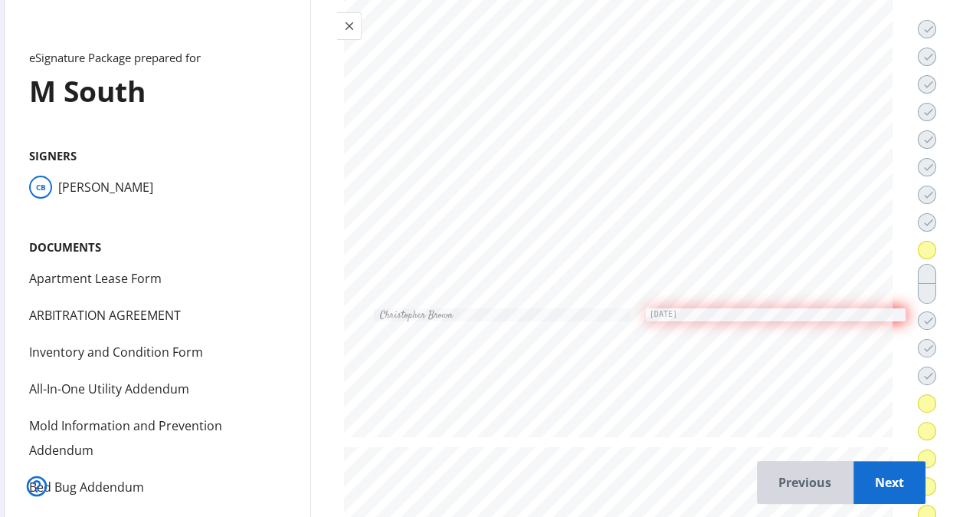
click at [769, 477] on span "Previous" at bounding box center [804, 482] width 71 height 37
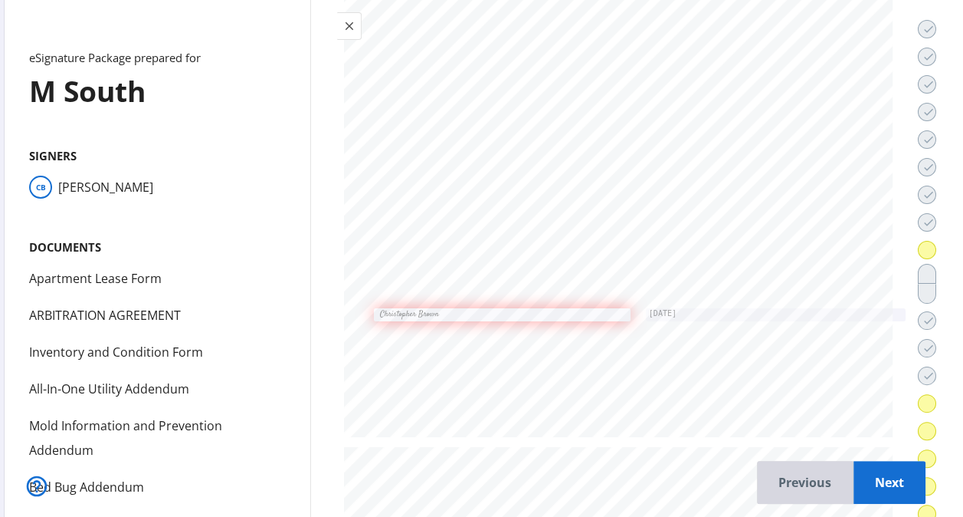
click at [769, 477] on span "Previous" at bounding box center [804, 482] width 71 height 37
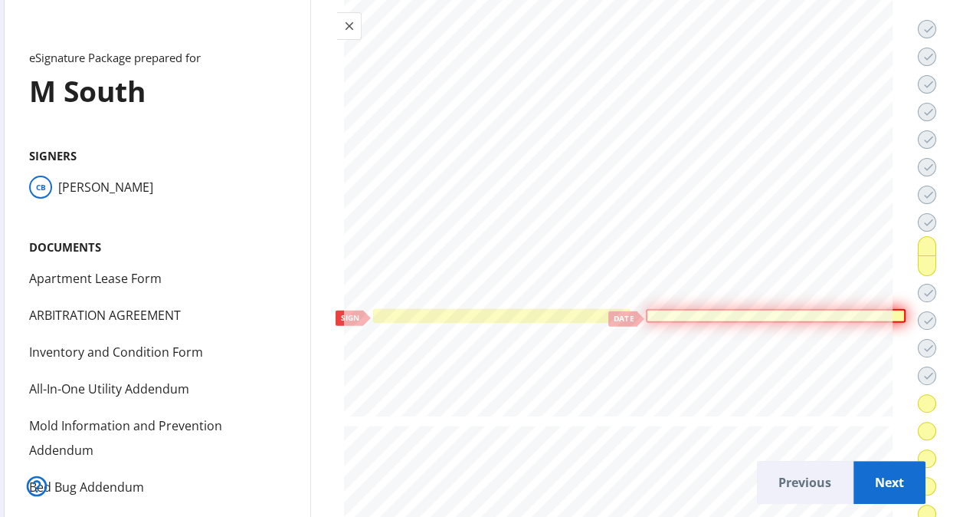
click at [520, 312] on div at bounding box center [502, 316] width 252 height 8
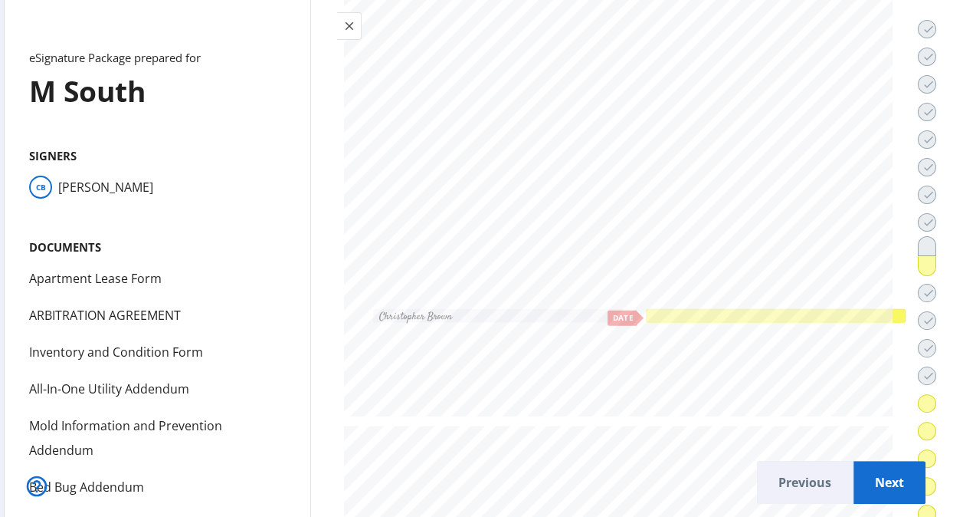
click at [713, 312] on div at bounding box center [776, 316] width 254 height 8
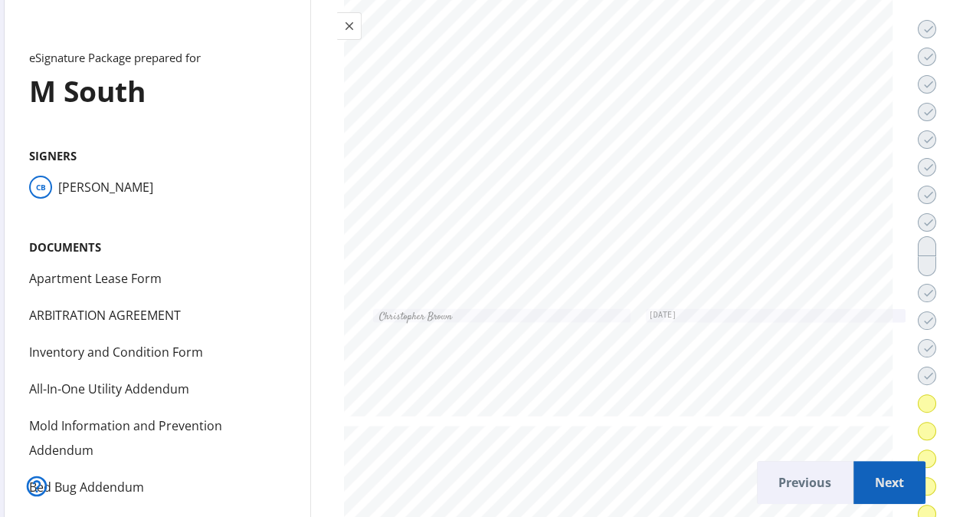
click at [866, 464] on span "Next" at bounding box center [890, 482] width 48 height 37
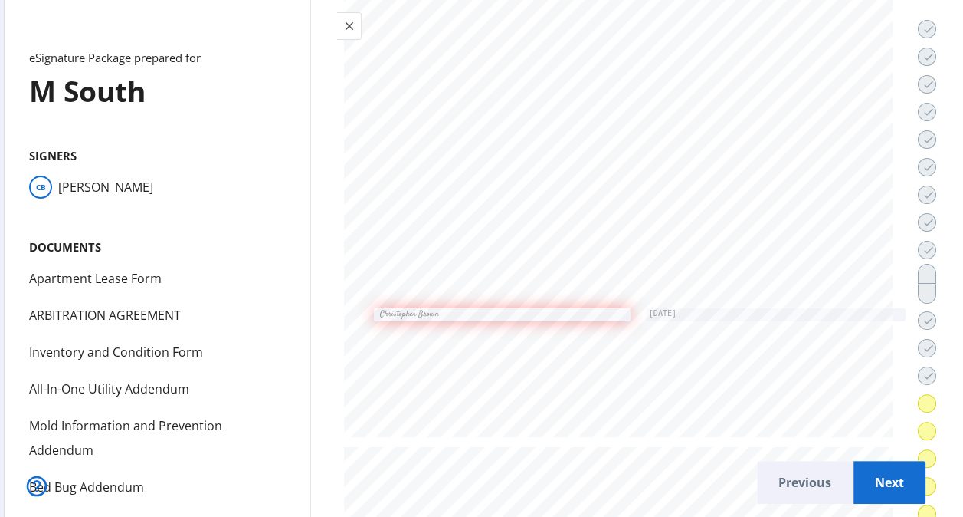
click at [866, 464] on span "Next" at bounding box center [890, 482] width 48 height 37
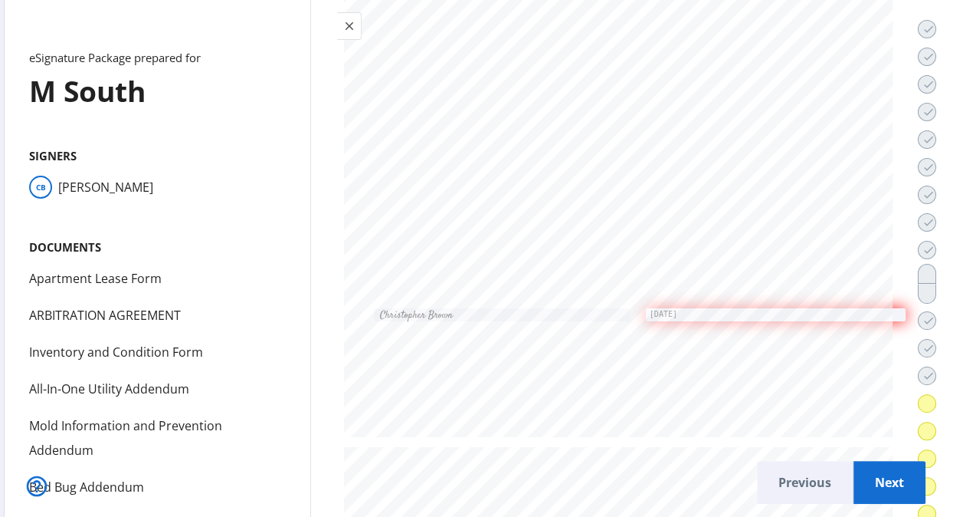
click at [866, 464] on span "Next" at bounding box center [890, 482] width 48 height 37
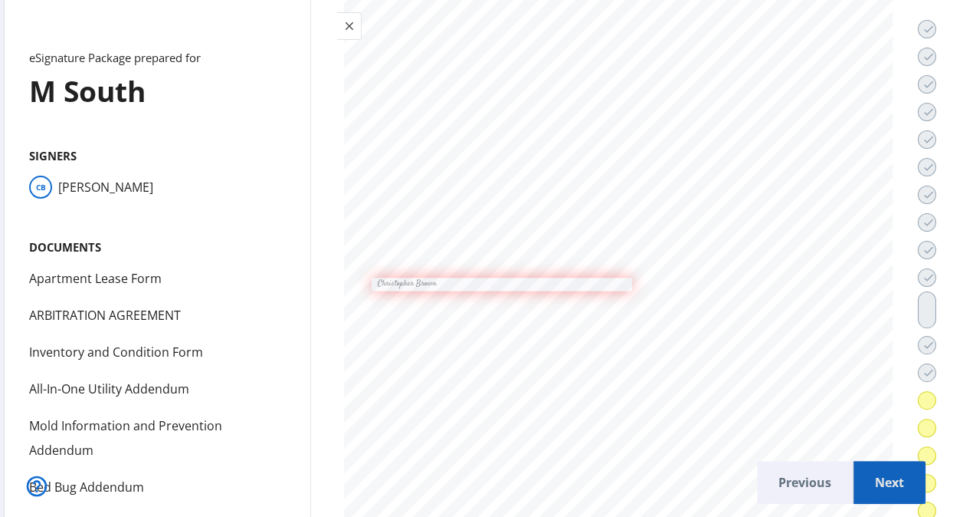
click at [866, 464] on span "Next" at bounding box center [890, 482] width 48 height 37
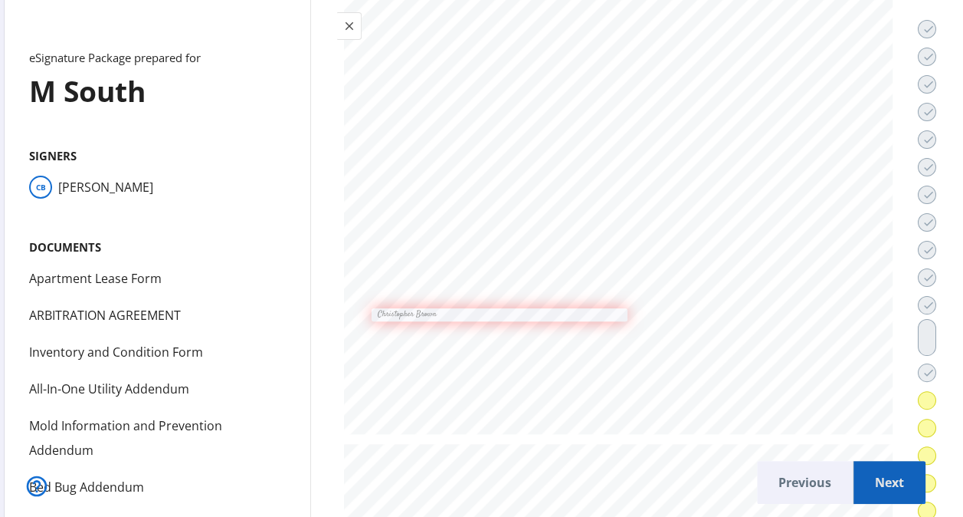
click at [866, 464] on span "Next" at bounding box center [890, 482] width 48 height 37
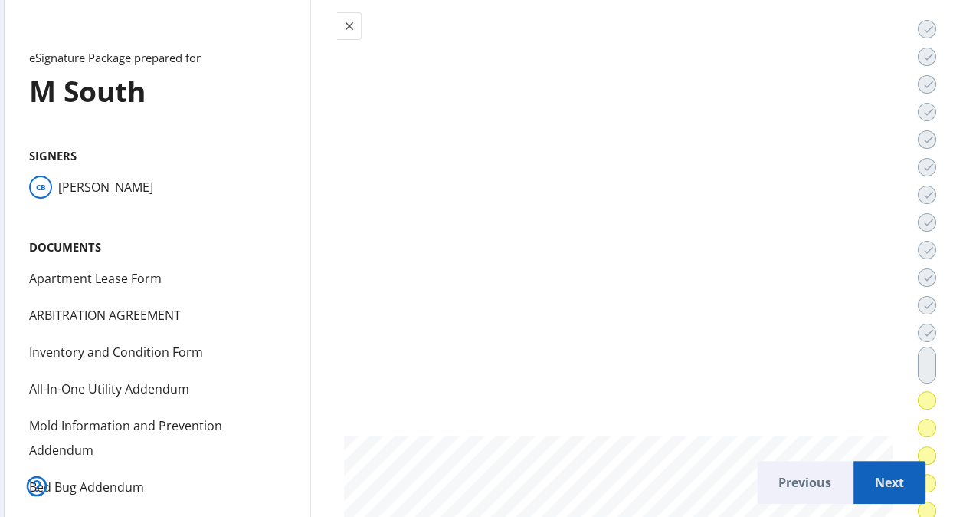
scroll to position [36690, 0]
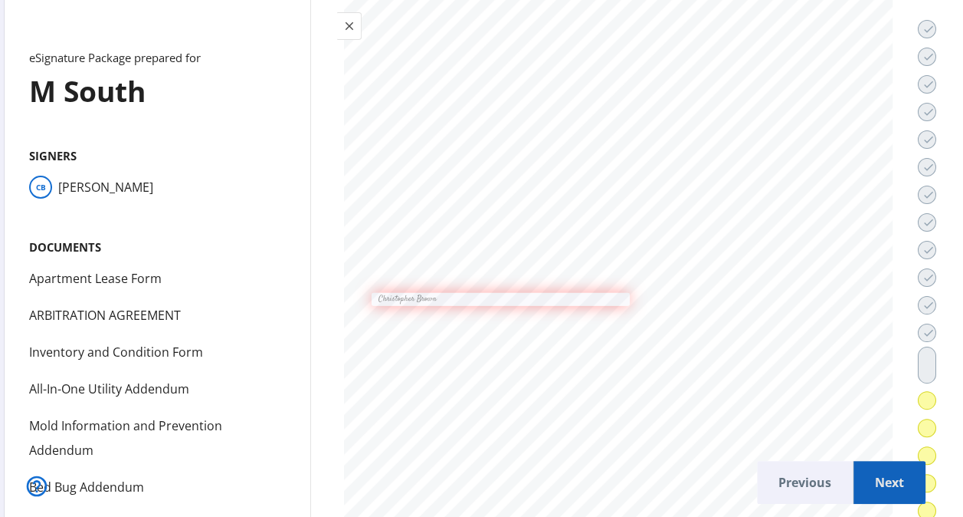
click at [866, 464] on span "Next" at bounding box center [890, 482] width 48 height 37
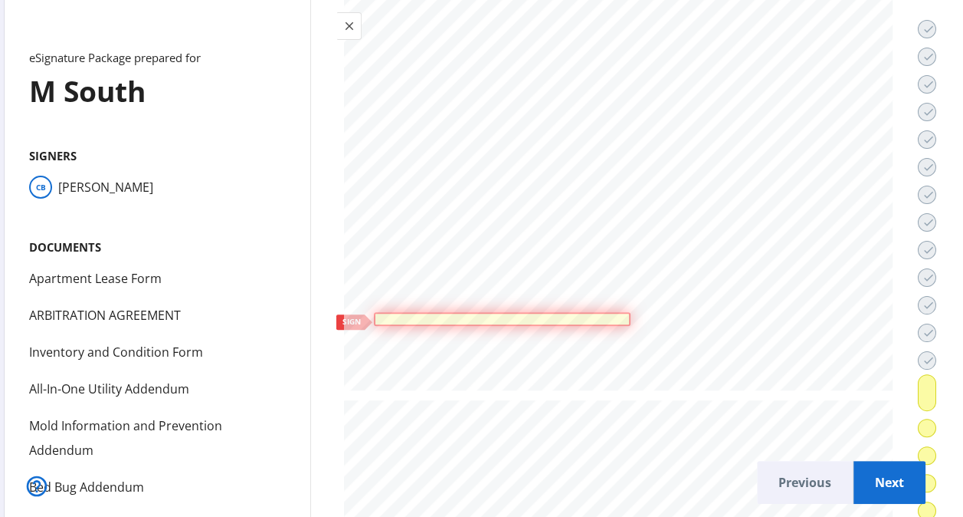
click at [866, 477] on span "Next" at bounding box center [890, 482] width 48 height 37
click at [785, 474] on span "Previous" at bounding box center [804, 482] width 71 height 37
click at [547, 316] on div at bounding box center [502, 319] width 250 height 6
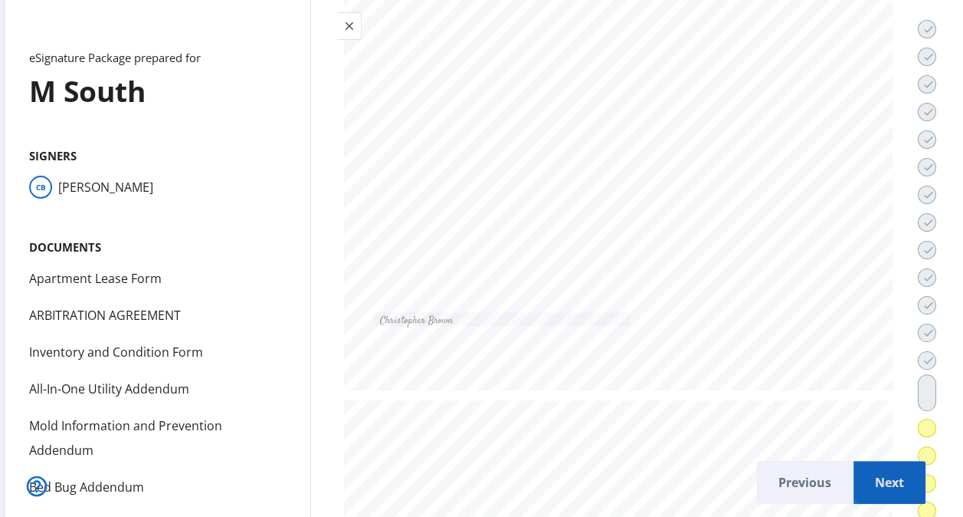
click at [867, 464] on span "Next" at bounding box center [890, 482] width 48 height 37
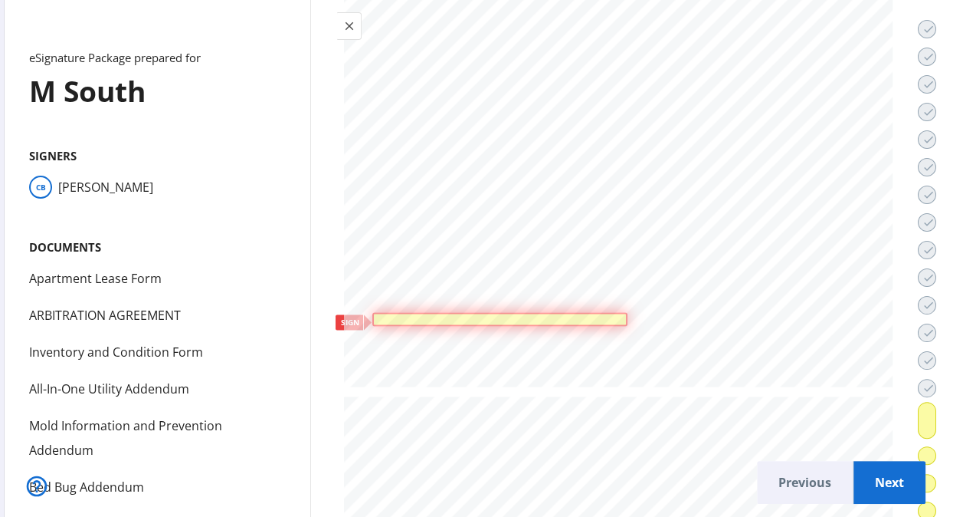
click at [533, 316] on div at bounding box center [500, 319] width 248 height 6
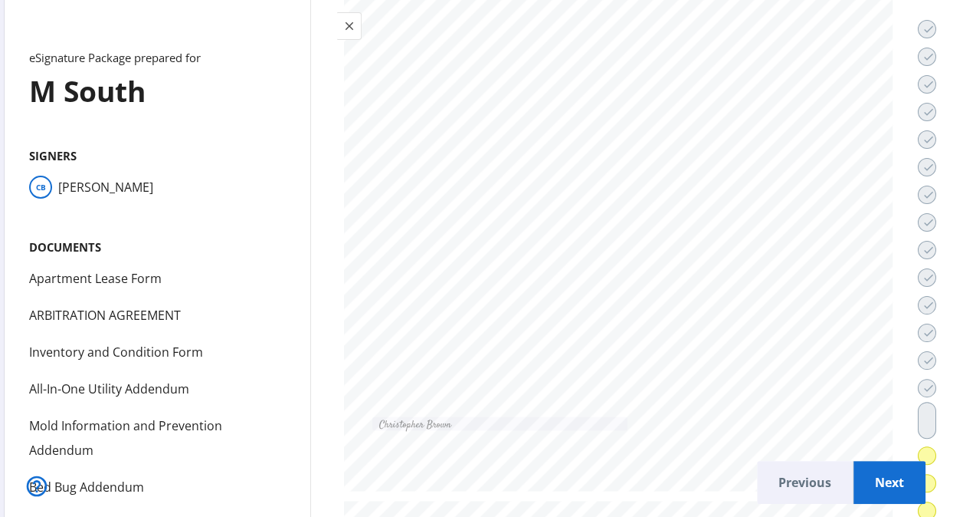
scroll to position [38654, 0]
click at [870, 471] on span "Next" at bounding box center [890, 482] width 48 height 37
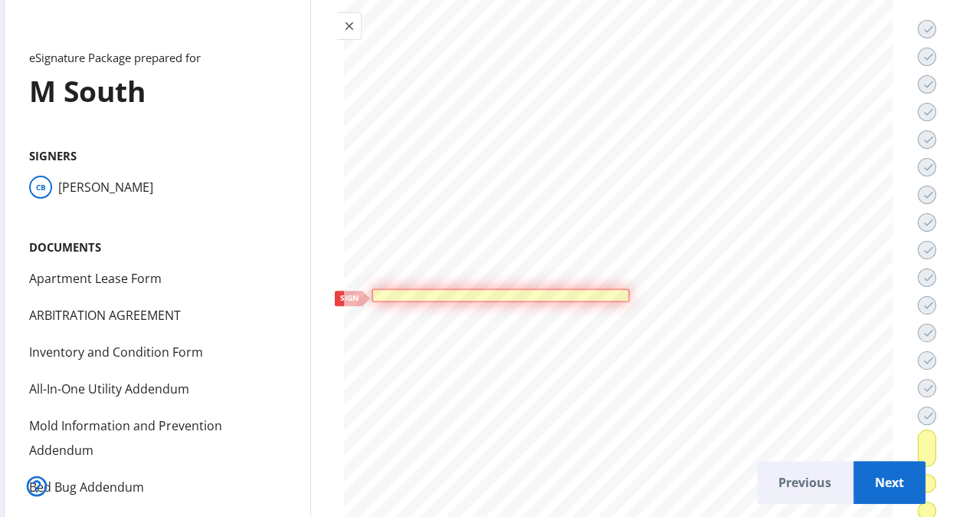
click at [589, 292] on div at bounding box center [500, 295] width 251 height 6
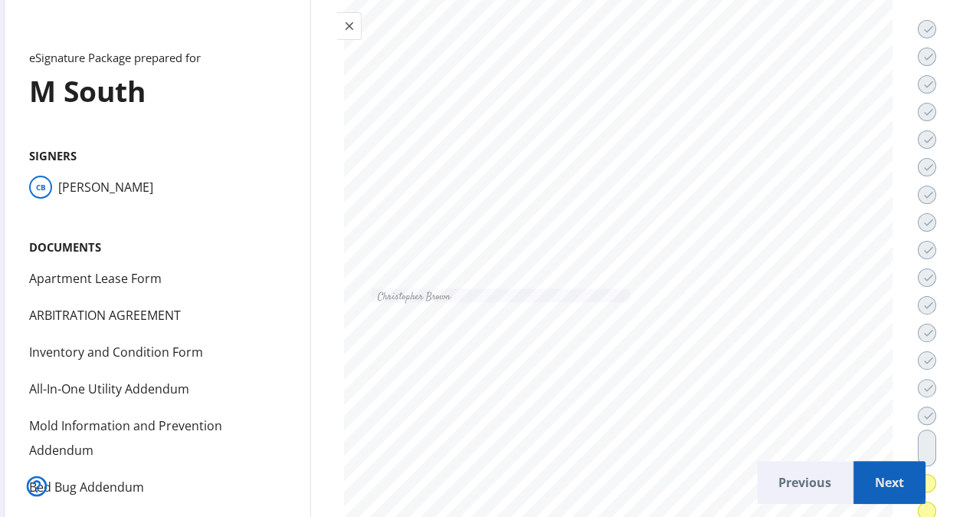
click at [866, 464] on span "Next" at bounding box center [890, 482] width 48 height 37
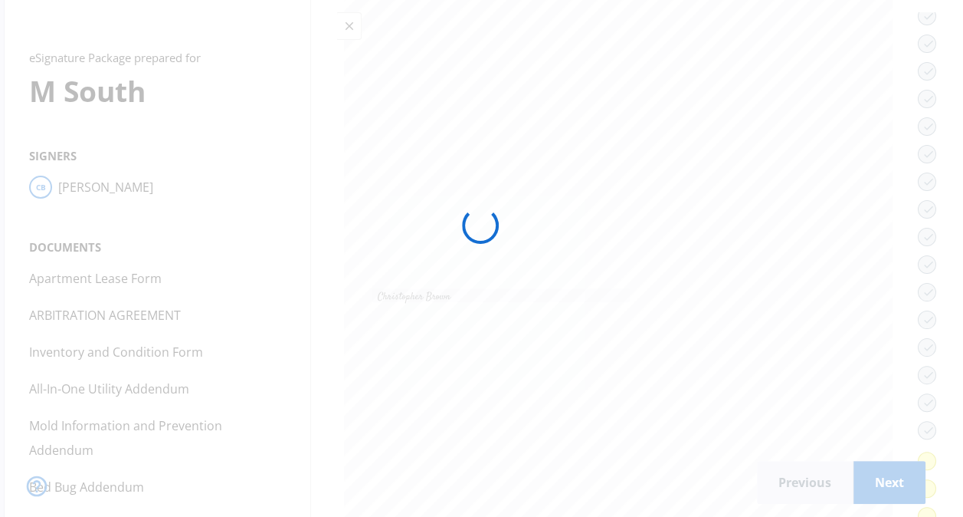
scroll to position [42887, 0]
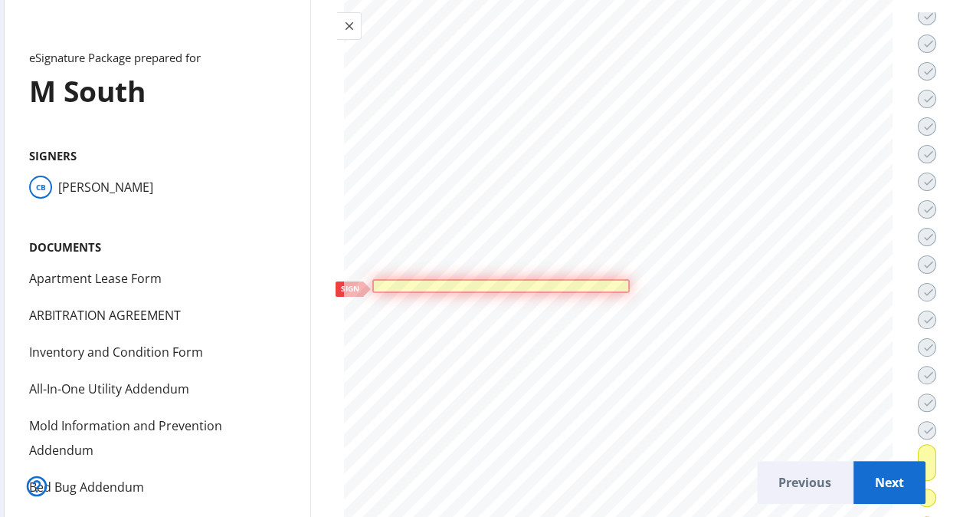
click at [567, 279] on div at bounding box center [500, 286] width 257 height 14
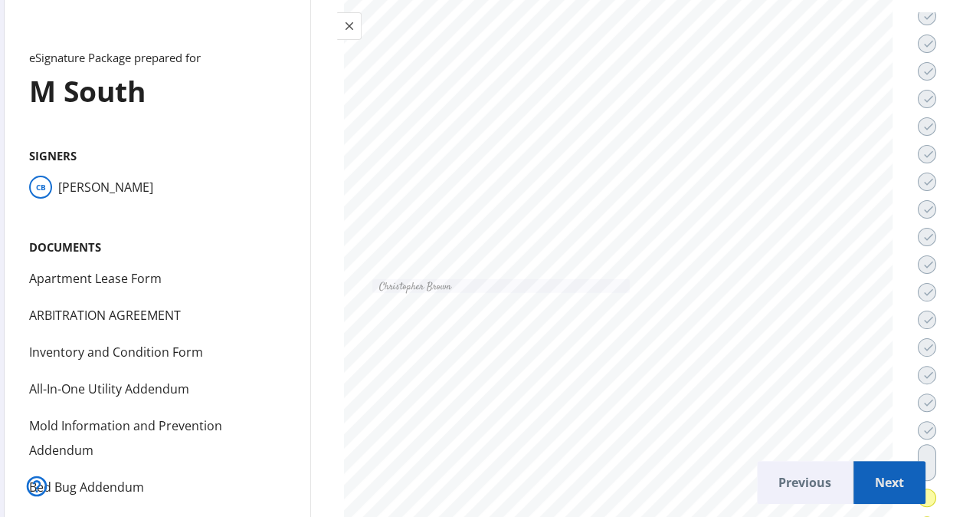
click at [882, 475] on span "Next" at bounding box center [890, 482] width 48 height 37
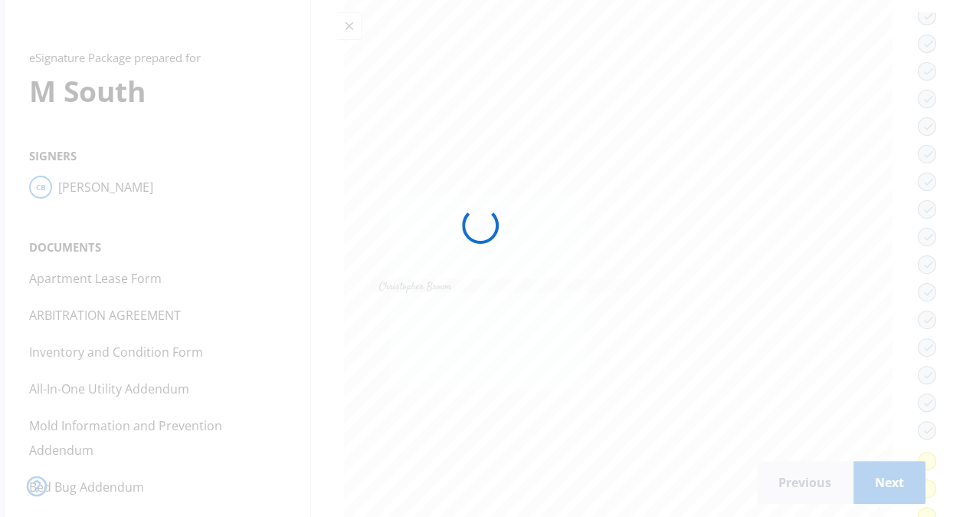
scroll to position [44707, 0]
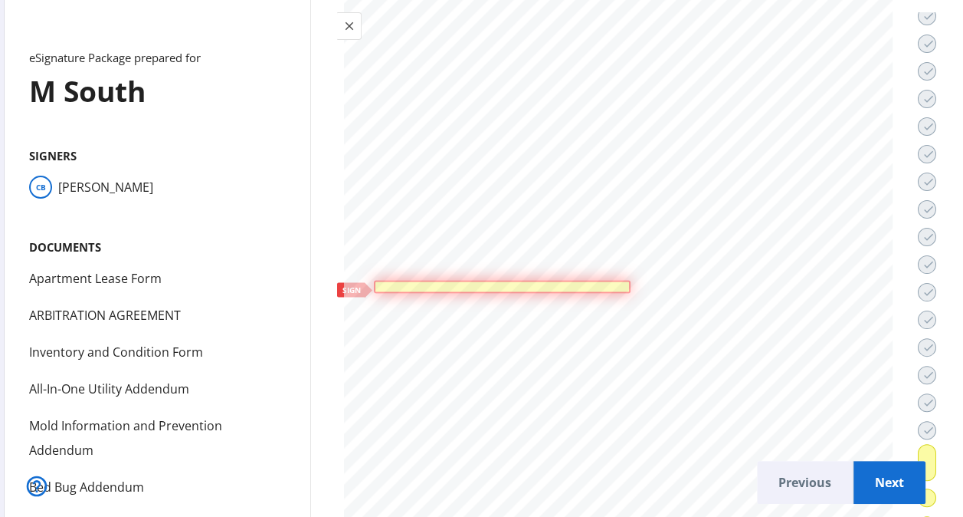
click at [521, 283] on div at bounding box center [503, 286] width 250 height 6
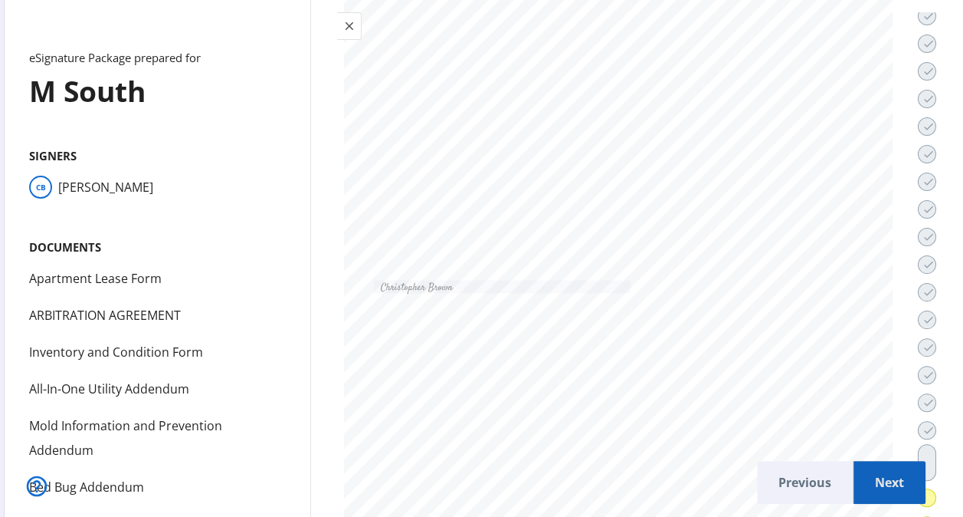
click at [871, 476] on span "Next" at bounding box center [890, 482] width 48 height 37
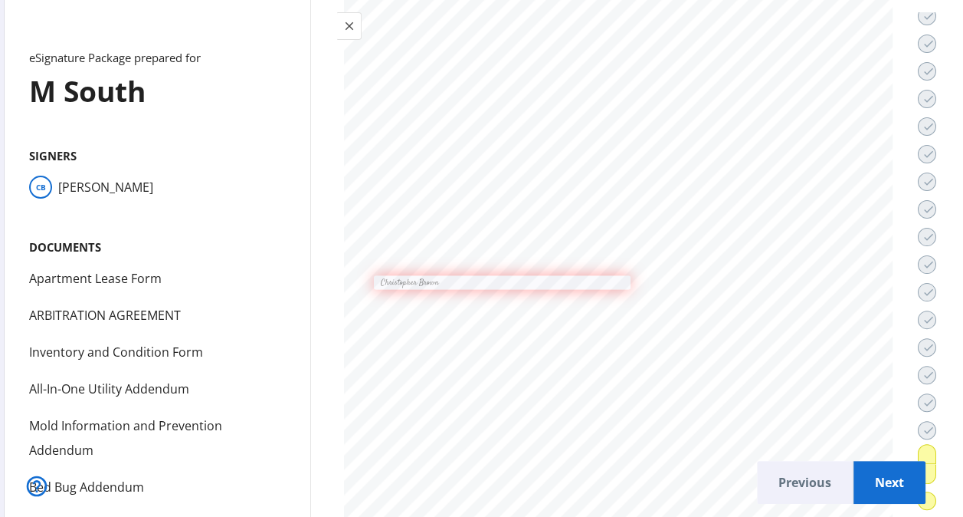
scroll to position [45629, 0]
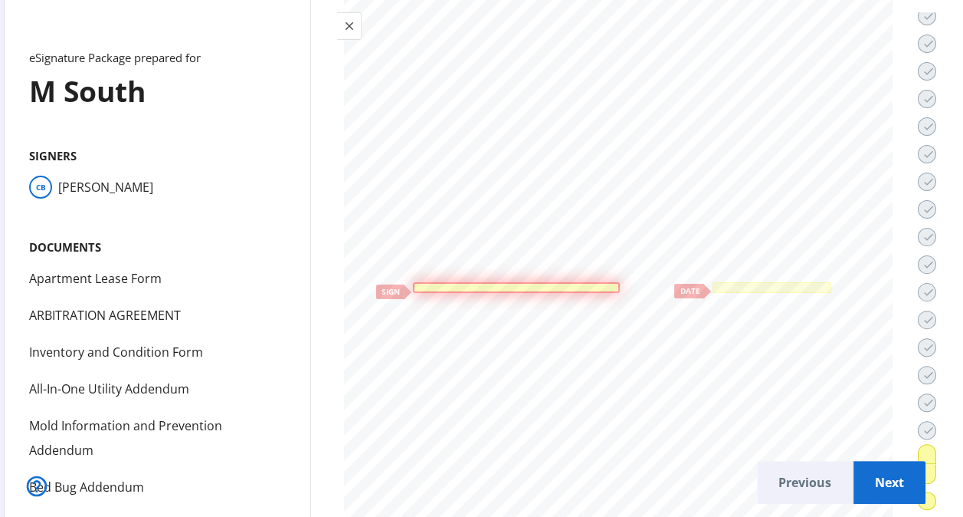
click at [568, 282] on div at bounding box center [516, 287] width 207 height 11
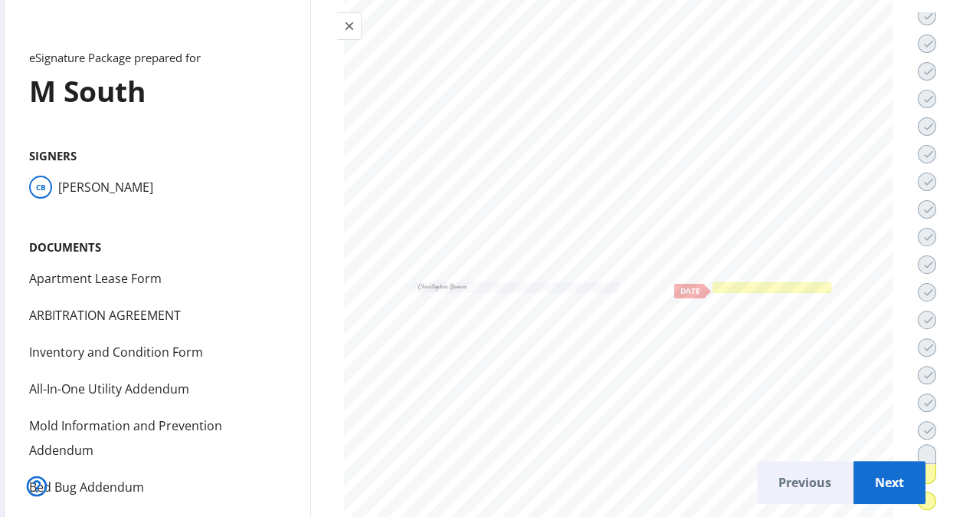
click at [728, 284] on div at bounding box center [772, 286] width 113 height 5
click at [866, 479] on span "Next" at bounding box center [890, 482] width 48 height 37
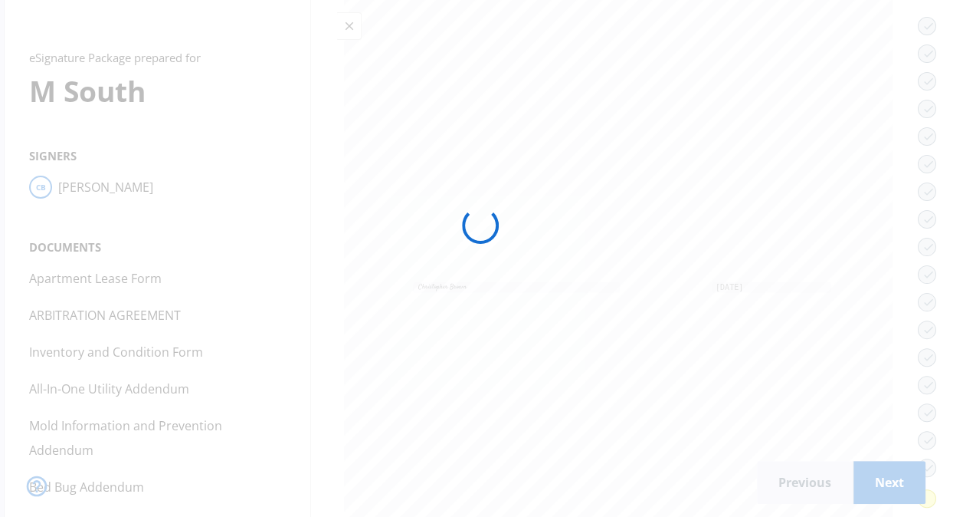
scroll to position [47482, 0]
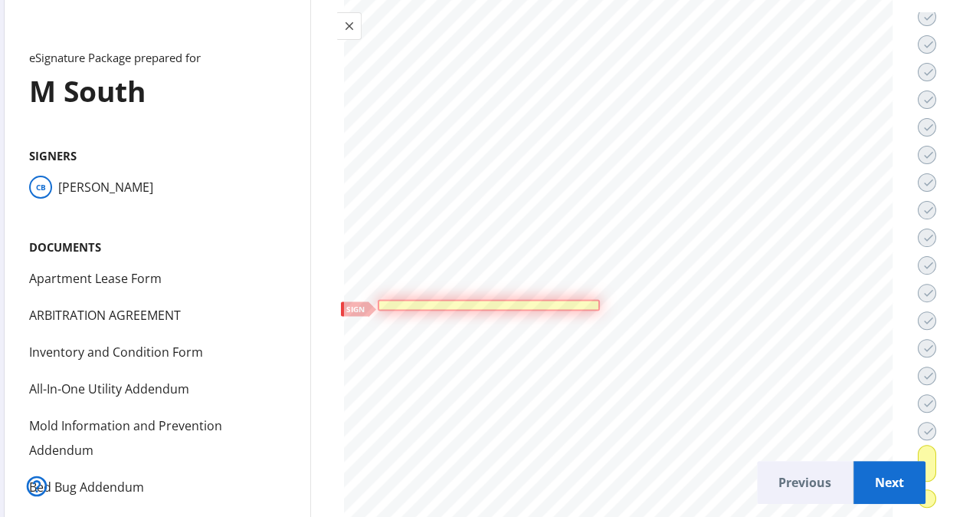
click at [515, 302] on div at bounding box center [489, 304] width 215 height 5
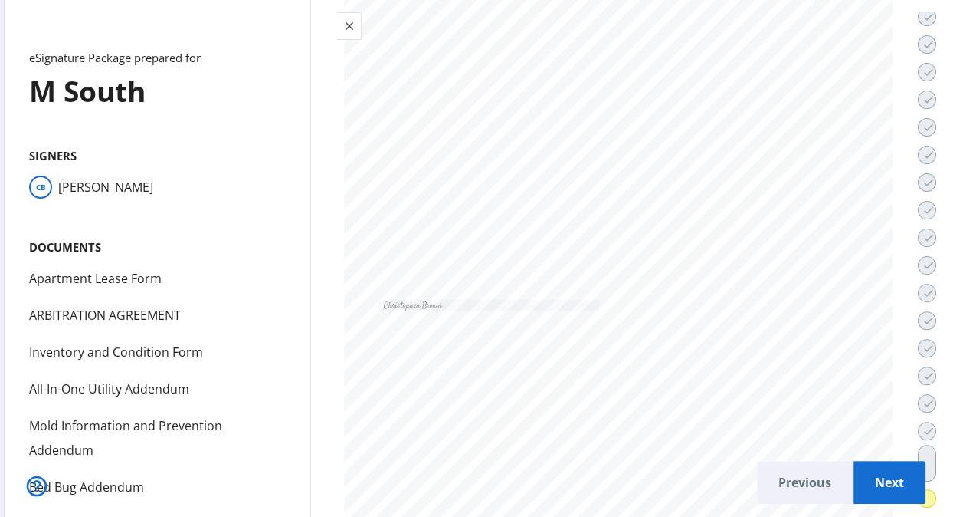
click at [866, 466] on span "Next" at bounding box center [890, 482] width 48 height 37
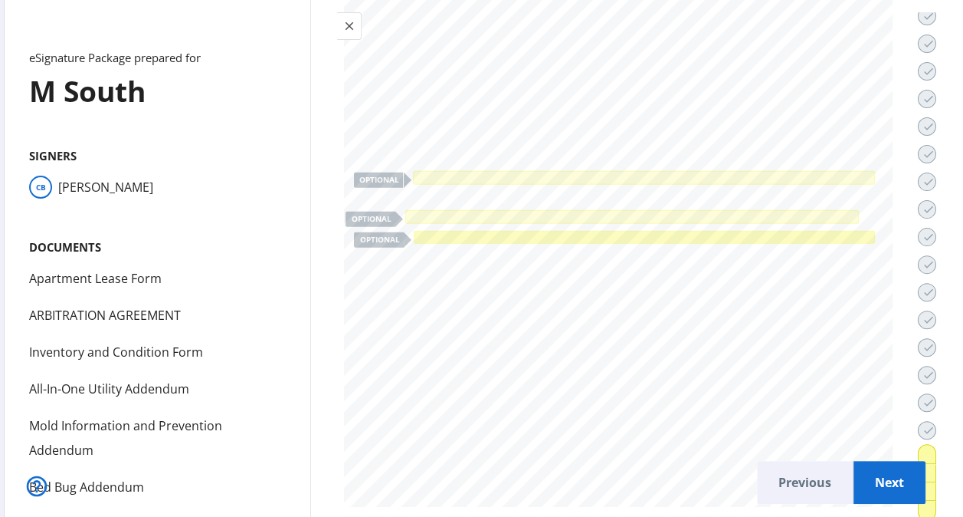
scroll to position [48449, 0]
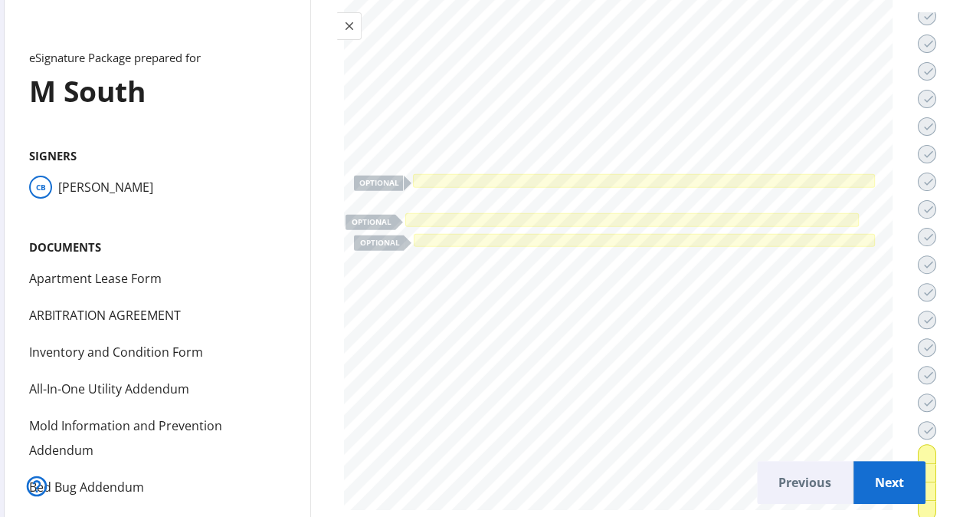
click at [884, 474] on span "Next" at bounding box center [890, 482] width 48 height 37
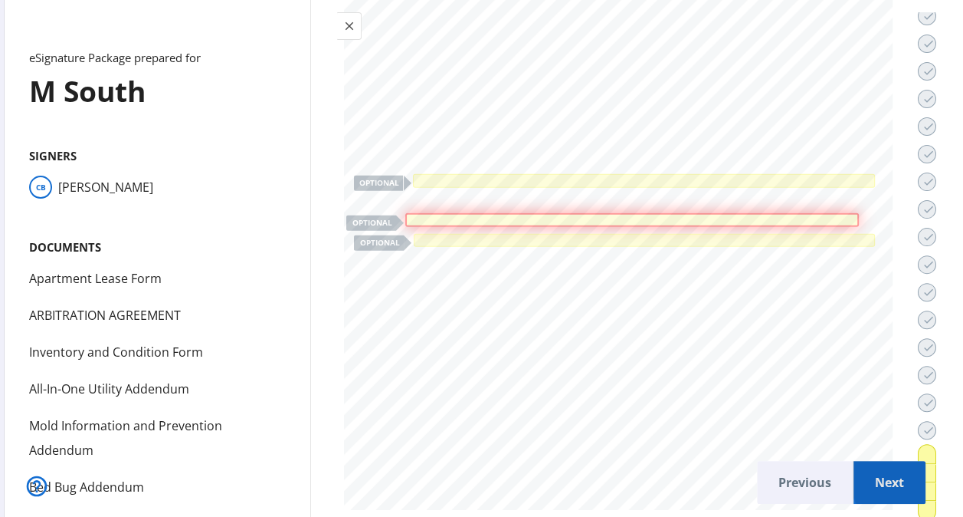
scroll to position [48366, 0]
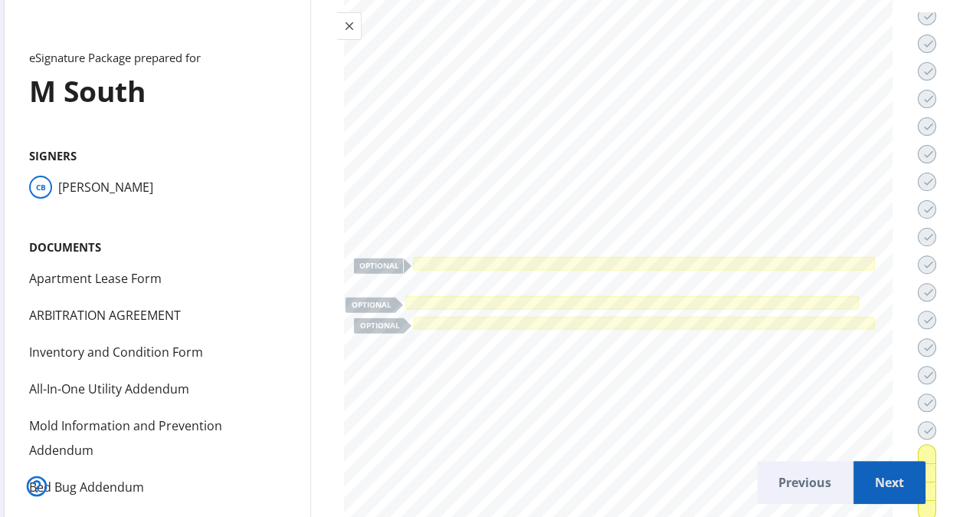
click at [887, 480] on span "Next" at bounding box center [890, 482] width 48 height 37
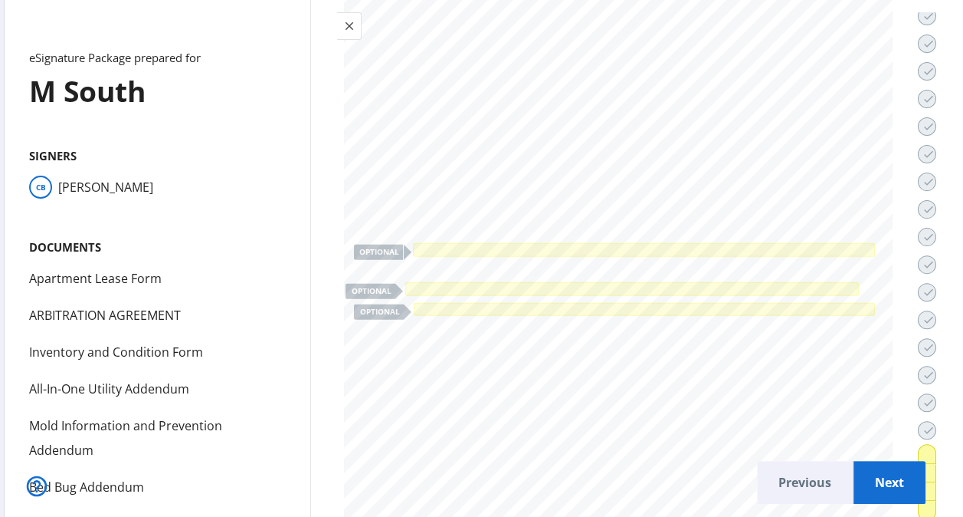
scroll to position [48381, 0]
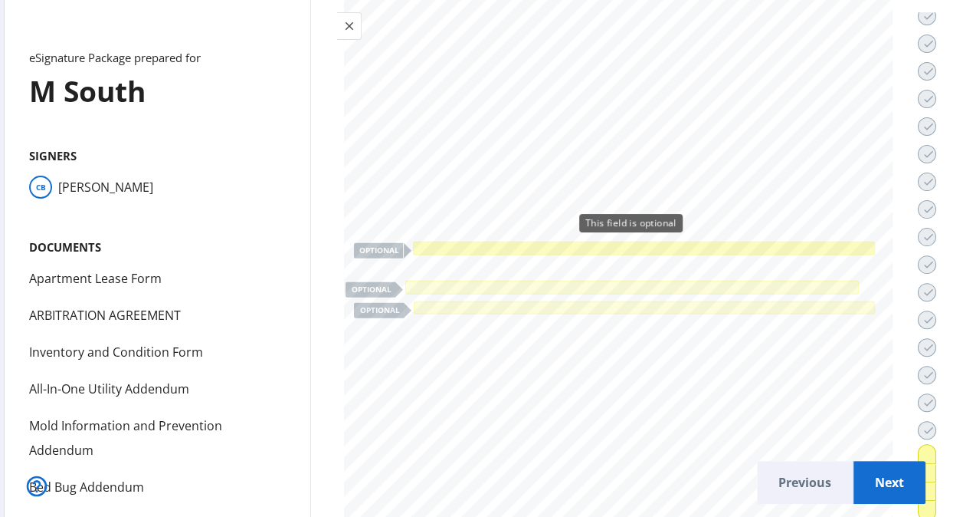
click at [677, 244] on div at bounding box center [644, 248] width 457 height 8
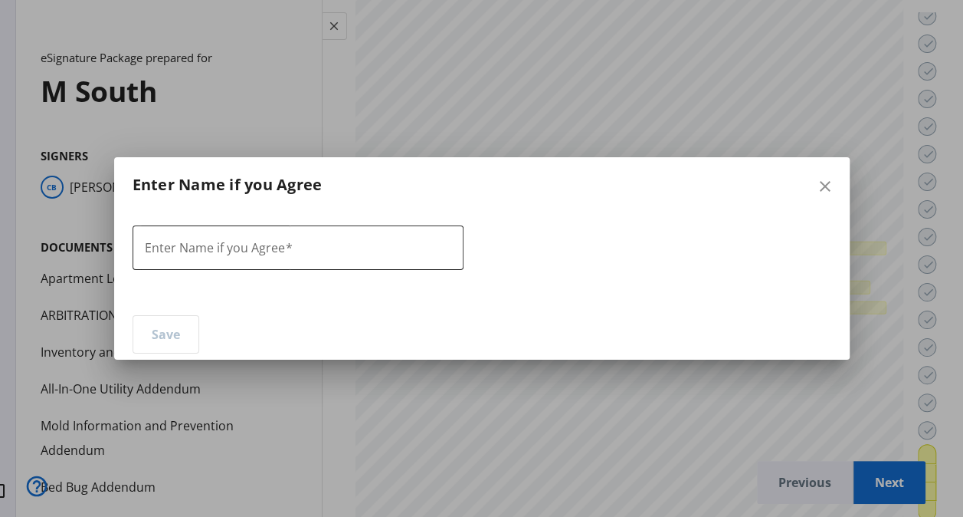
click at [274, 253] on mat-label "Enter Name if you Agree" at bounding box center [215, 247] width 140 height 17
click at [274, 253] on input "Enter Name if you Agree" at bounding box center [298, 248] width 307 height 18
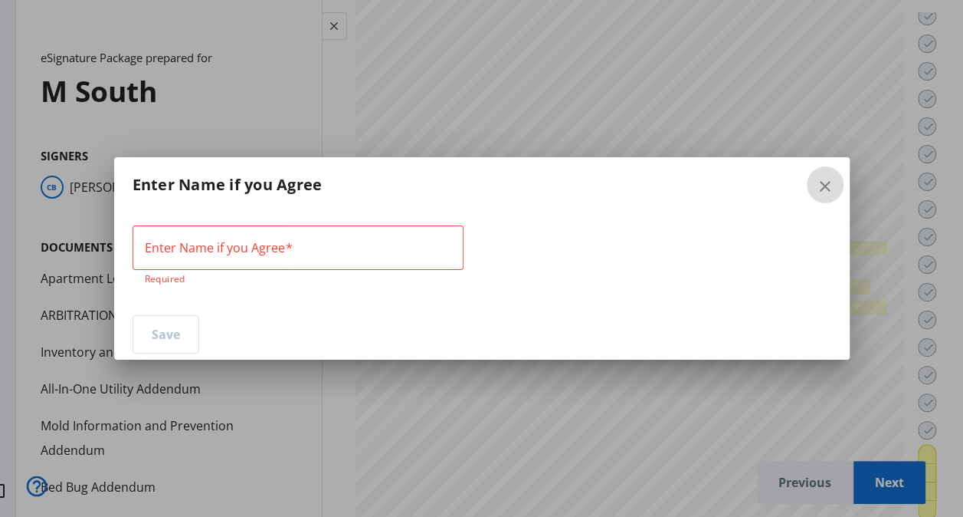
click at [816, 179] on mat-icon "close" at bounding box center [825, 186] width 18 height 18
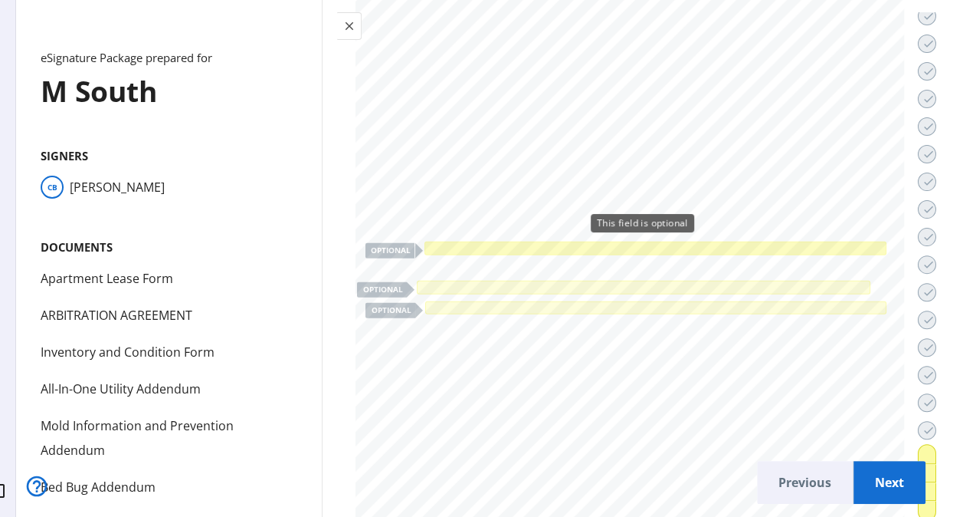
click at [692, 244] on div at bounding box center [656, 248] width 457 height 8
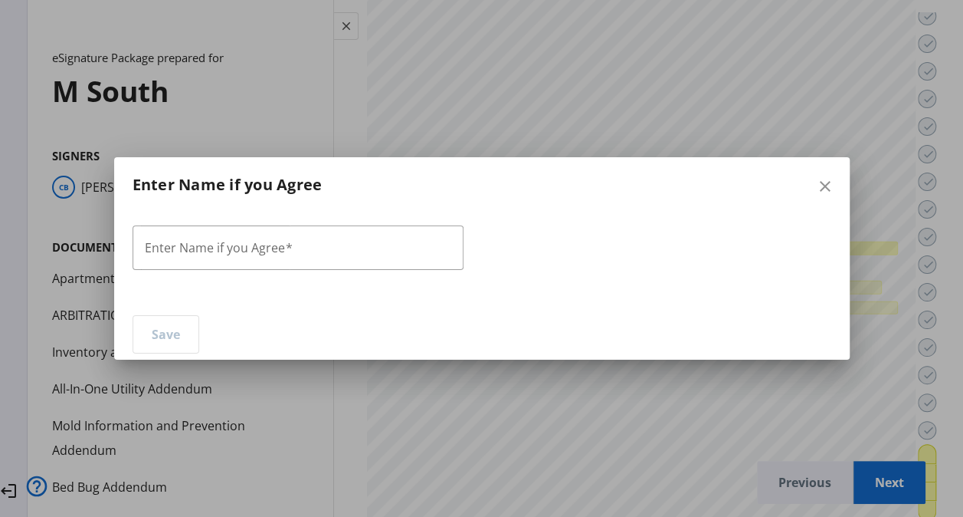
scroll to position [0, 0]
click at [392, 263] on div at bounding box center [298, 247] width 307 height 44
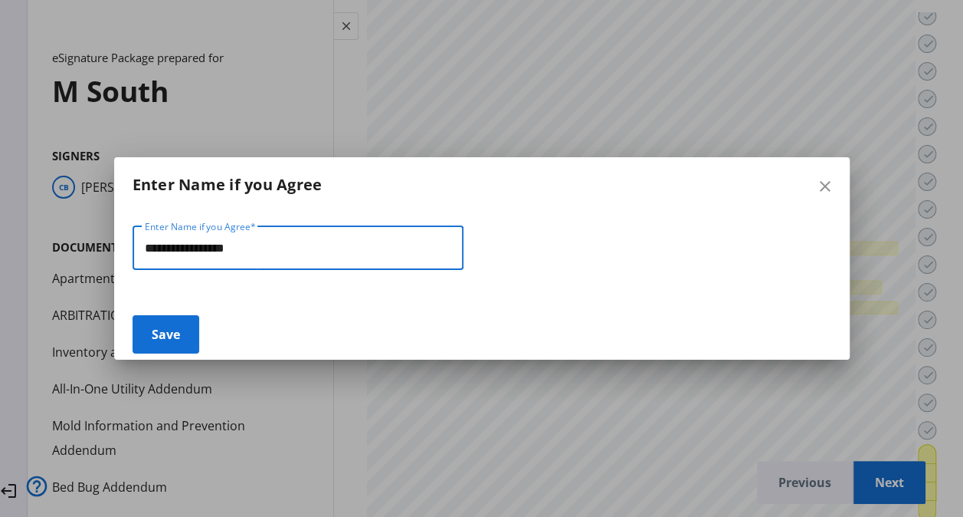
type input "**********"
click at [159, 347] on span "Save" at bounding box center [166, 334] width 28 height 37
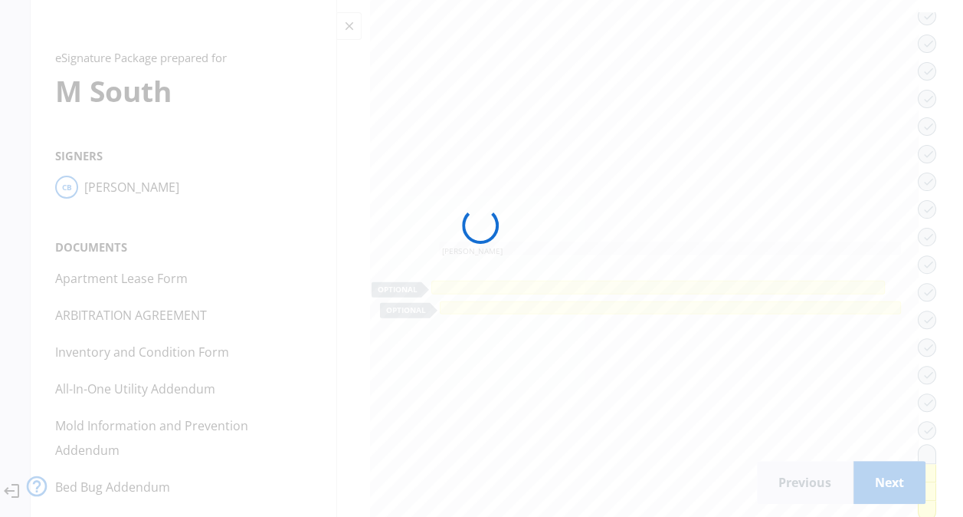
scroll to position [0, 3]
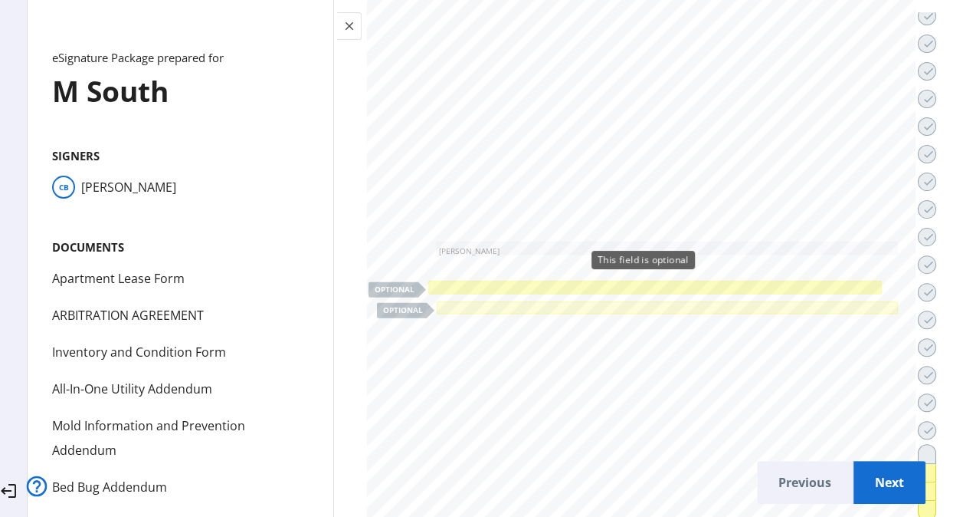
click at [562, 284] on div at bounding box center [655, 288] width 448 height 8
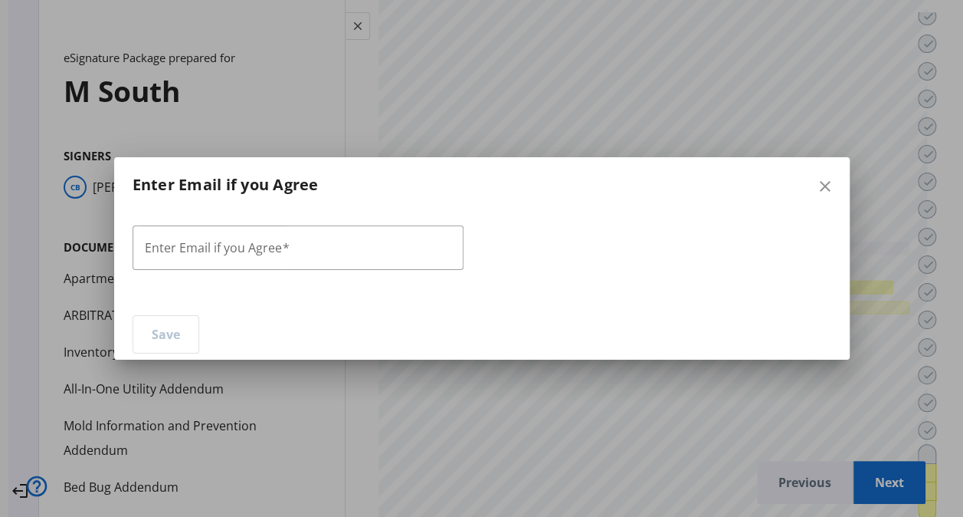
scroll to position [0, 0]
click at [413, 246] on input "Enter Email if you Agree" at bounding box center [298, 248] width 307 height 18
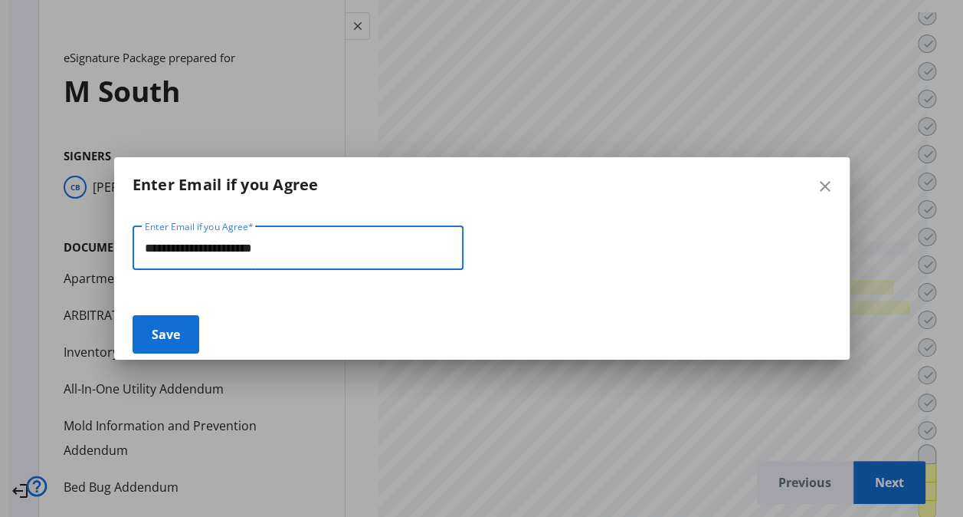
type input "**********"
click at [159, 336] on span "Save" at bounding box center [166, 334] width 28 height 37
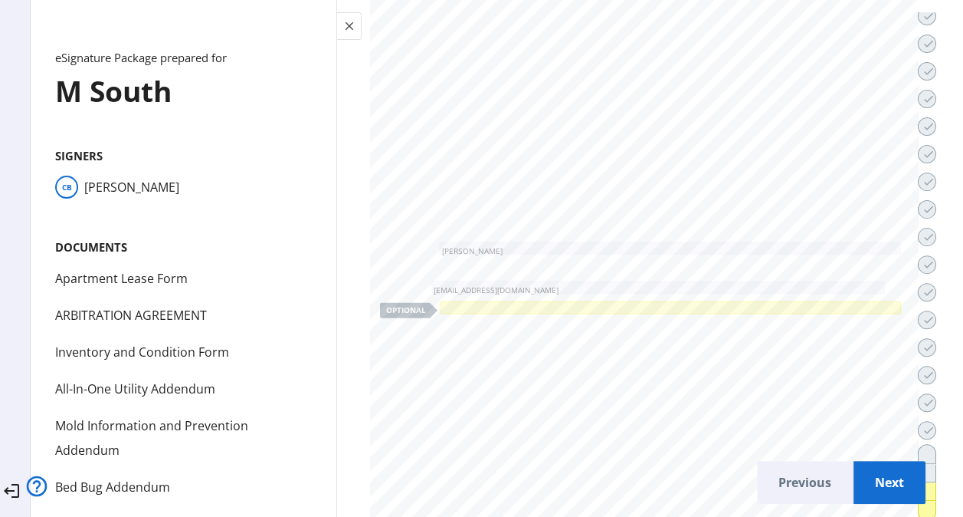
click at [867, 484] on span "Next" at bounding box center [890, 482] width 48 height 37
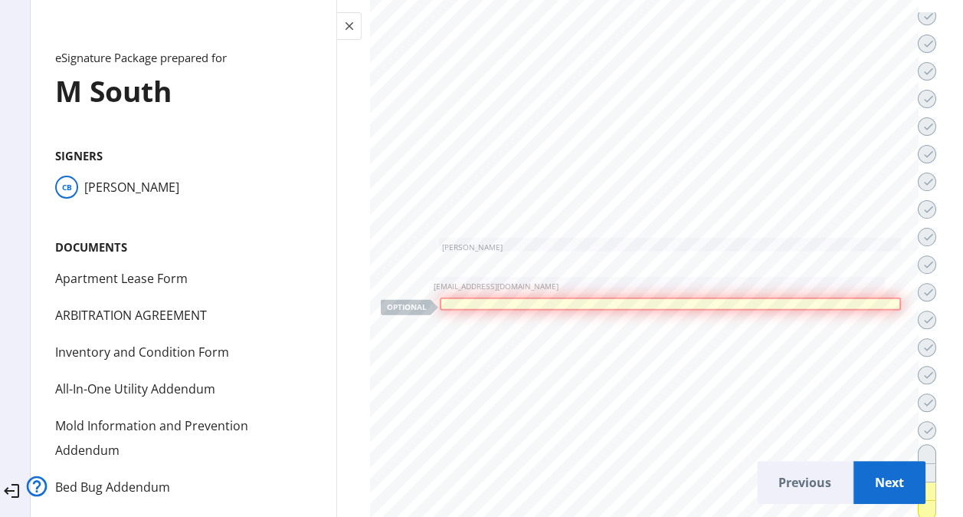
click at [867, 484] on span "Next" at bounding box center [890, 482] width 48 height 37
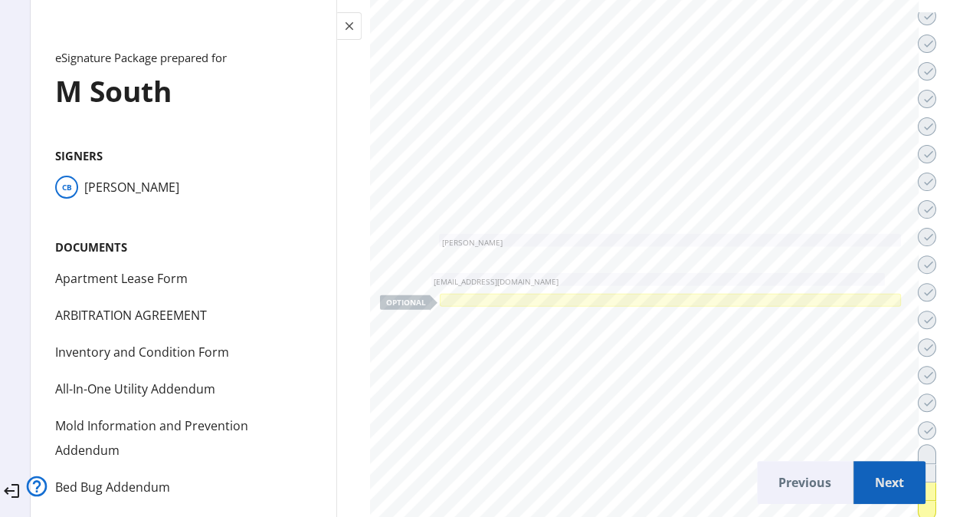
scroll to position [49206, 0]
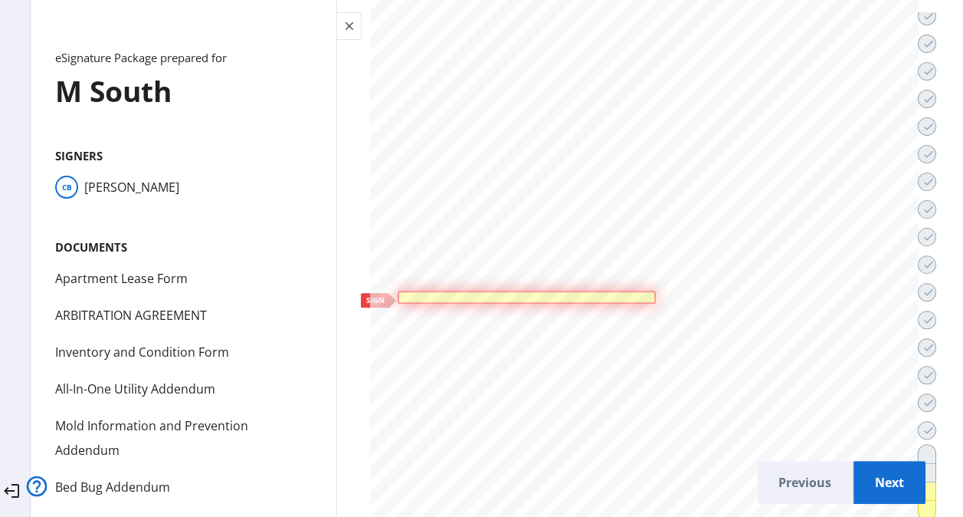
click at [585, 294] on div at bounding box center [526, 297] width 251 height 6
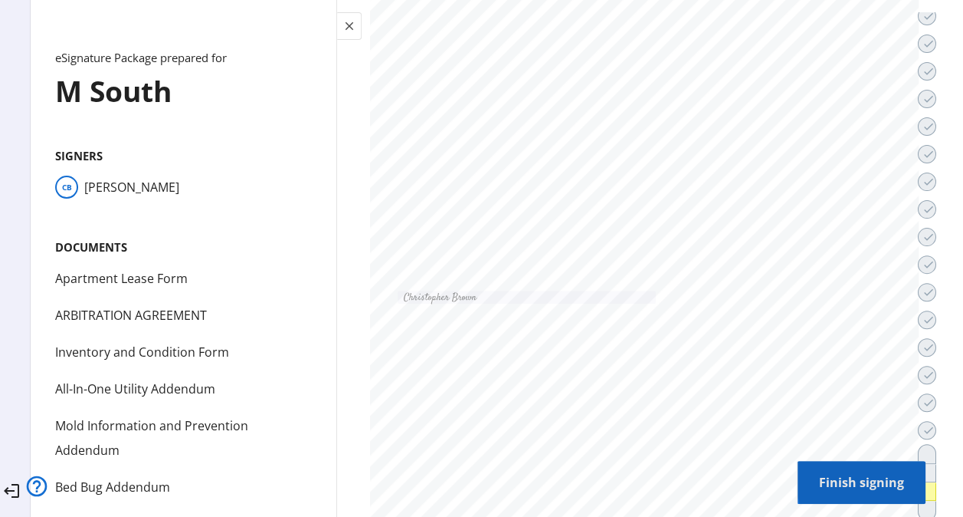
click at [864, 474] on span "Finish signing" at bounding box center [861, 482] width 103 height 37
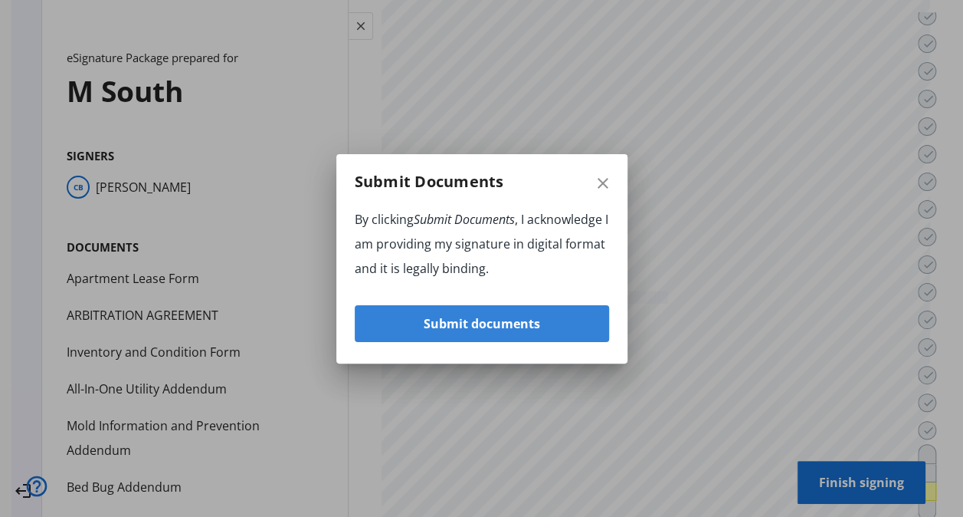
click at [523, 329] on span "Submit documents" at bounding box center [482, 323] width 116 height 37
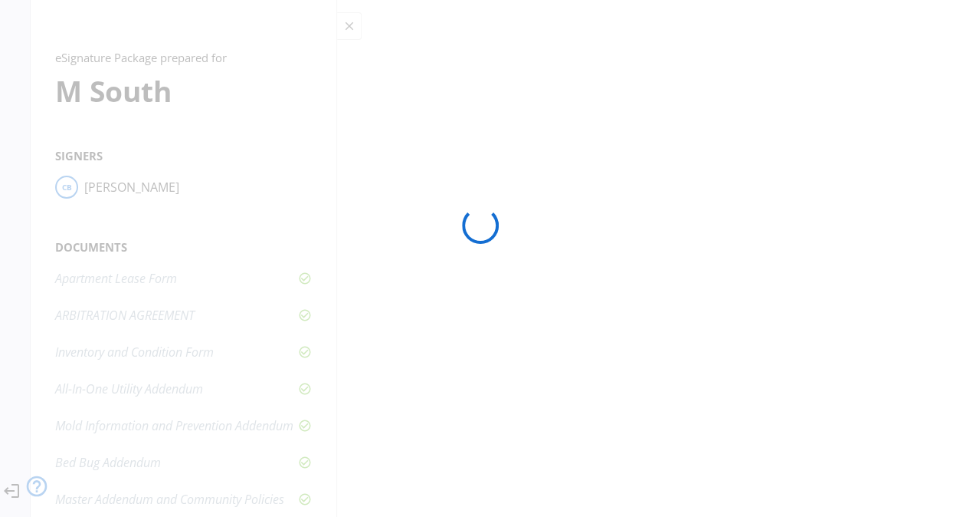
scroll to position [0, 0]
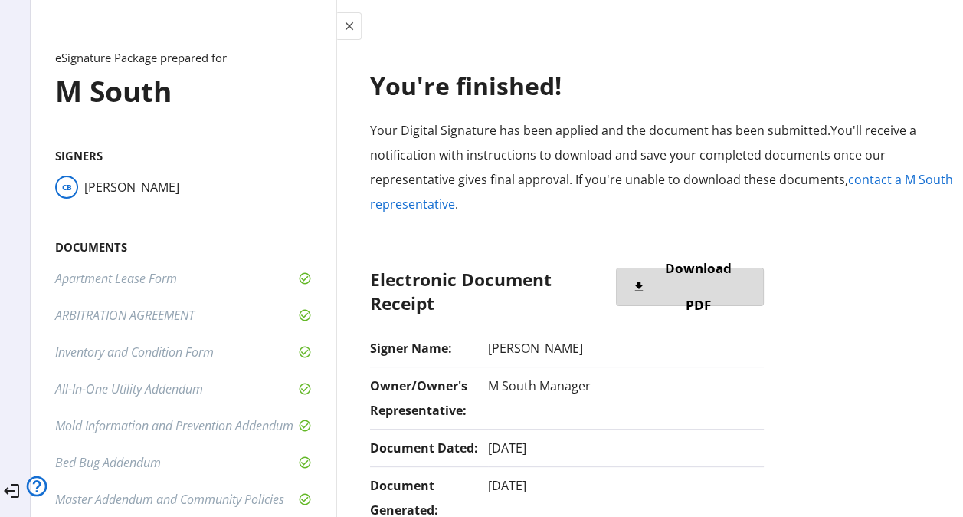
click at [693, 284] on span "Download PDF" at bounding box center [697, 287] width 93 height 74
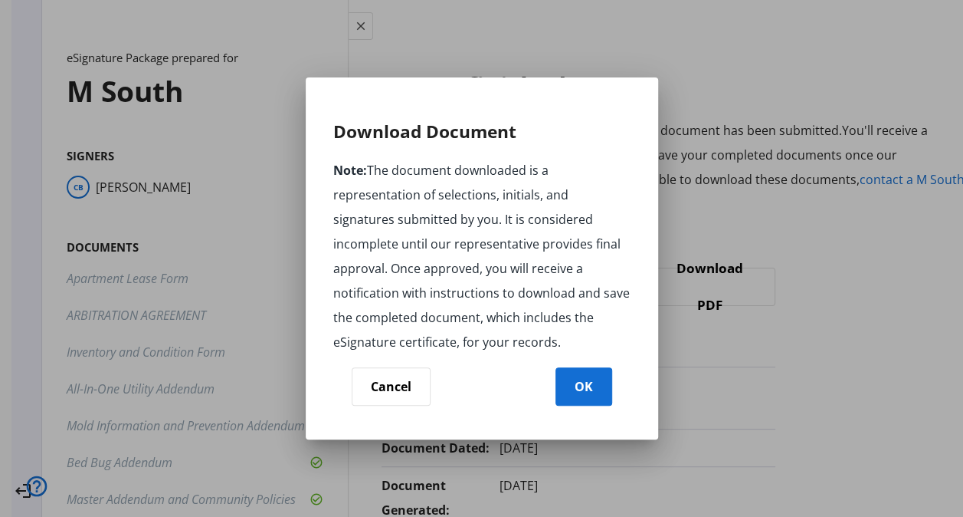
click at [580, 400] on span "OK" at bounding box center [584, 386] width 18 height 37
